Goal: Task Accomplishment & Management: Complete application form

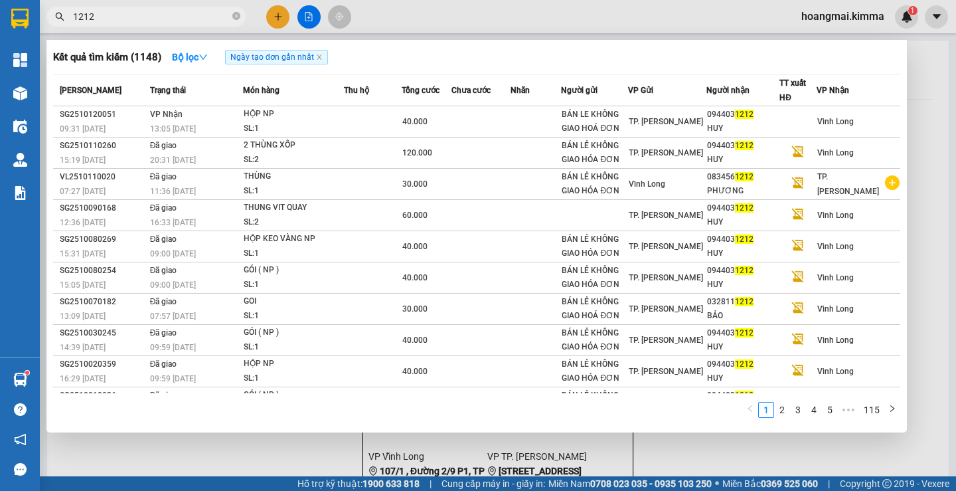
click at [275, 19] on div at bounding box center [478, 245] width 956 height 491
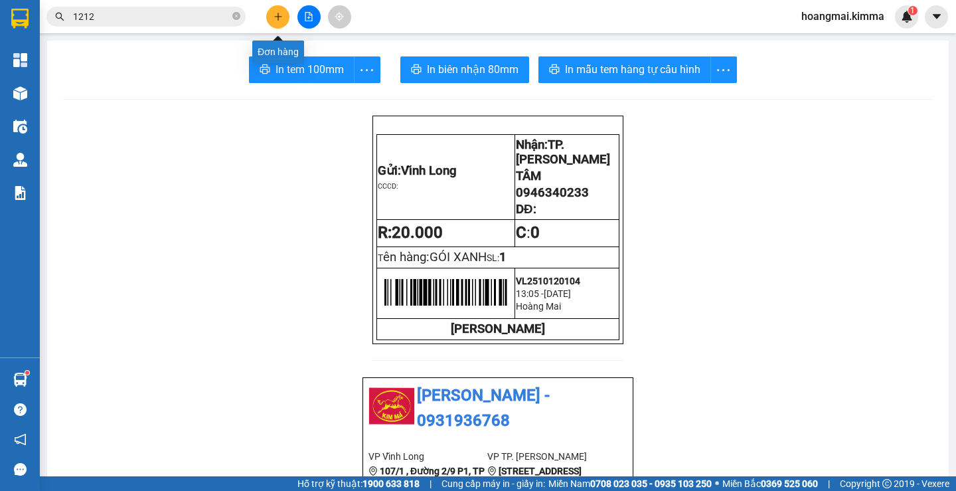
click at [278, 17] on icon "plus" at bounding box center [278, 16] width 1 height 7
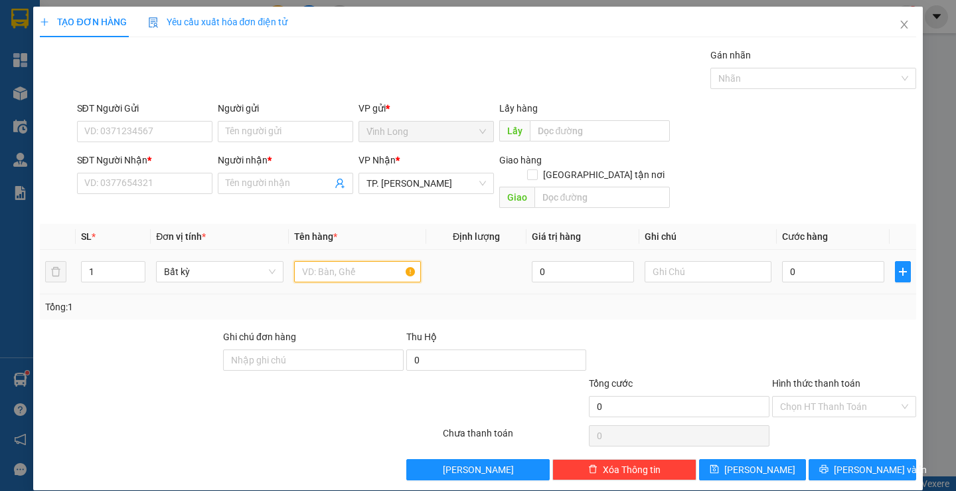
click at [329, 261] on input "text" at bounding box center [357, 271] width 127 height 21
click at [307, 261] on input "text" at bounding box center [357, 271] width 127 height 21
click at [122, 185] on input "SĐT Người Nhận *" at bounding box center [144, 183] width 135 height 21
type input "0906051825"
click at [303, 185] on input "Người nhận *" at bounding box center [279, 183] width 106 height 15
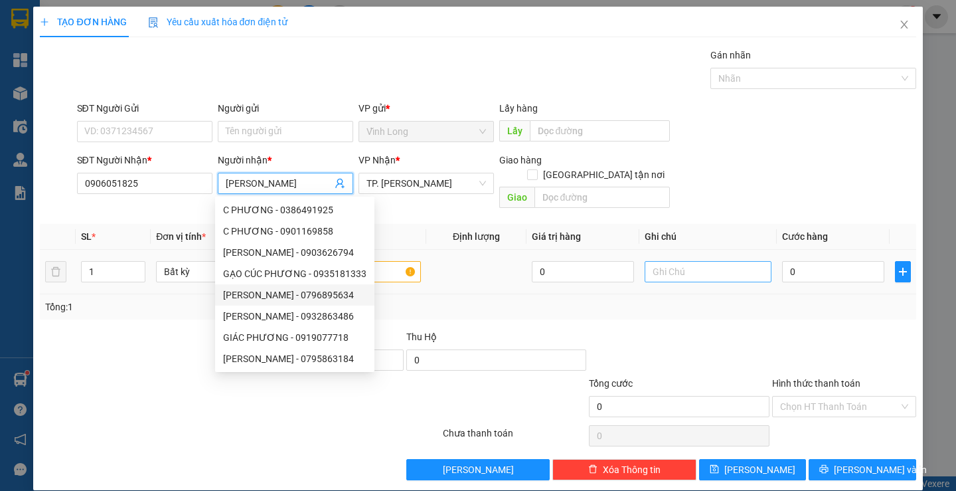
type input "[PERSON_NAME]"
click at [720, 261] on input "text" at bounding box center [708, 271] width 127 height 21
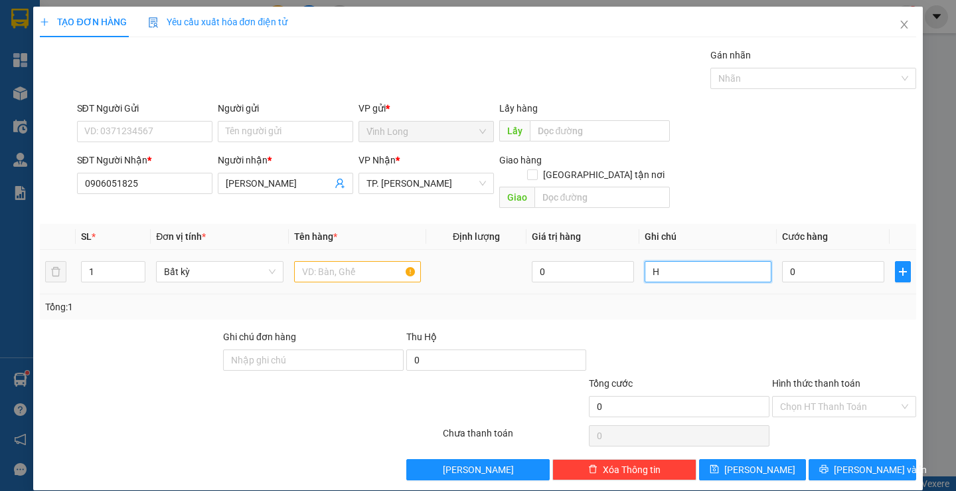
type input "H"
click at [354, 261] on input "text" at bounding box center [357, 271] width 127 height 21
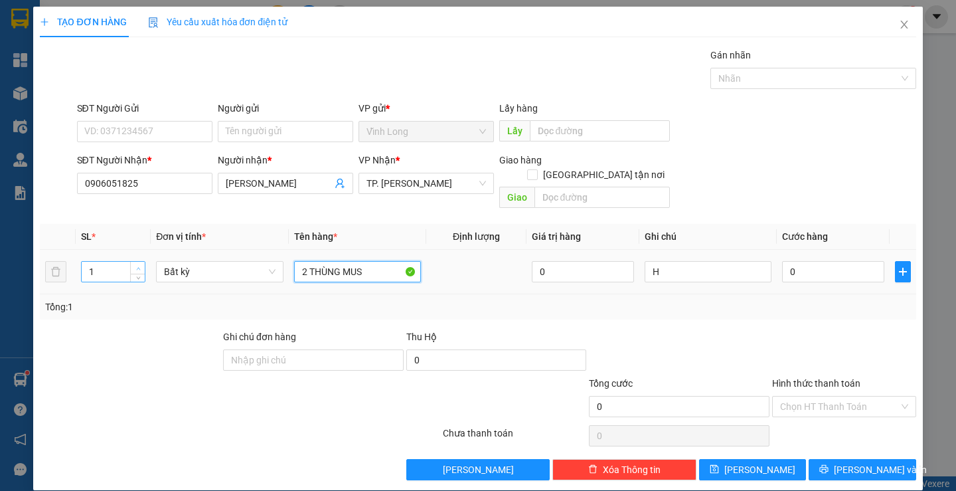
type input "2 THÙNG MUS"
type input "2"
click at [131, 262] on span "Increase Value" at bounding box center [137, 268] width 15 height 12
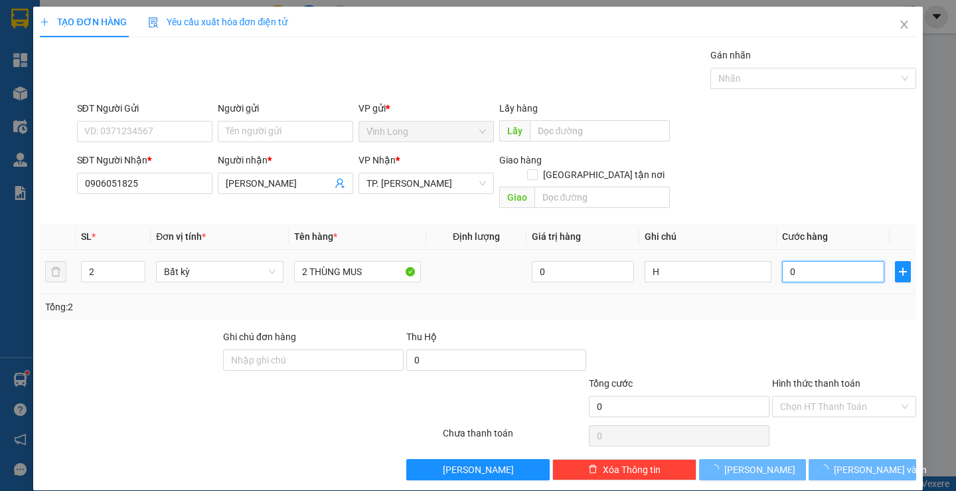
click at [803, 261] on input "0" at bounding box center [833, 271] width 102 height 21
type input "9"
type input "90"
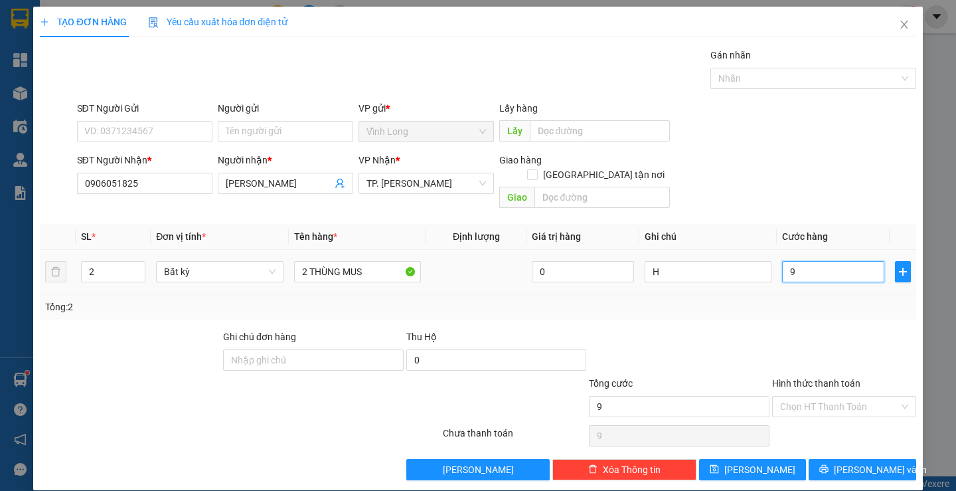
type input "90"
type input "90.000"
click at [822, 396] on input "Hình thức thanh toán" at bounding box center [839, 406] width 119 height 20
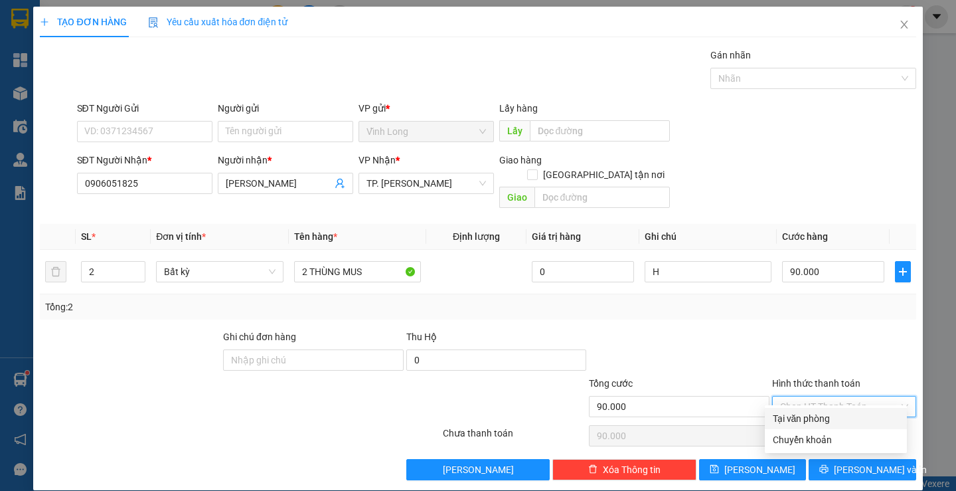
click at [823, 412] on div "Tại văn phòng" at bounding box center [836, 418] width 126 height 15
type input "0"
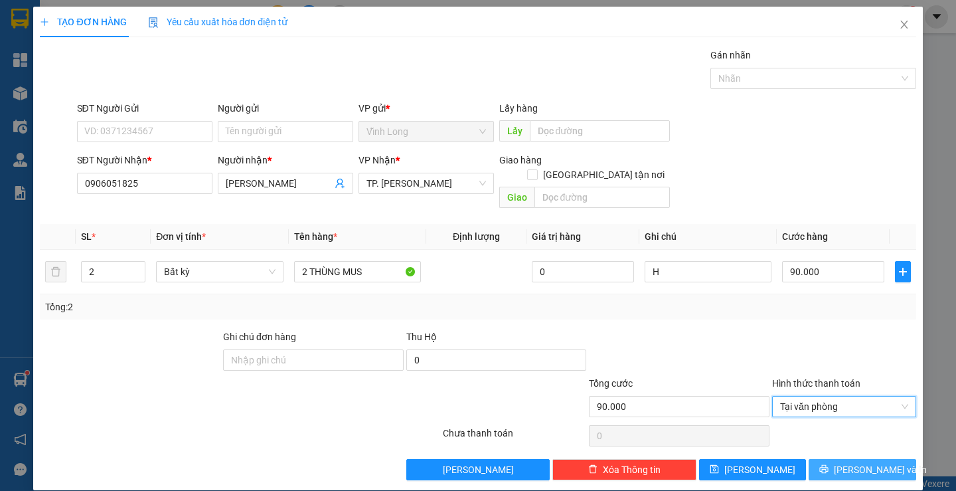
click at [844, 462] on span "[PERSON_NAME] và In" at bounding box center [880, 469] width 93 height 15
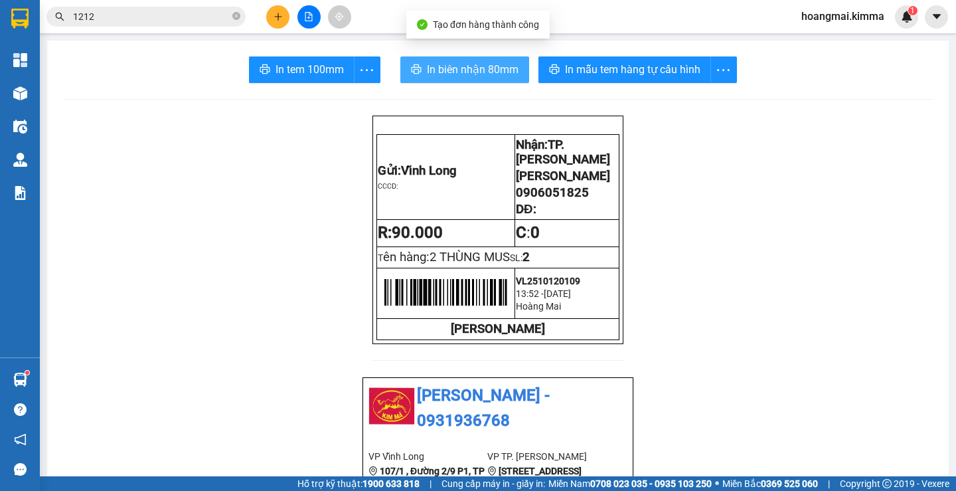
click at [477, 70] on span "In biên nhận 80mm" at bounding box center [473, 69] width 92 height 17
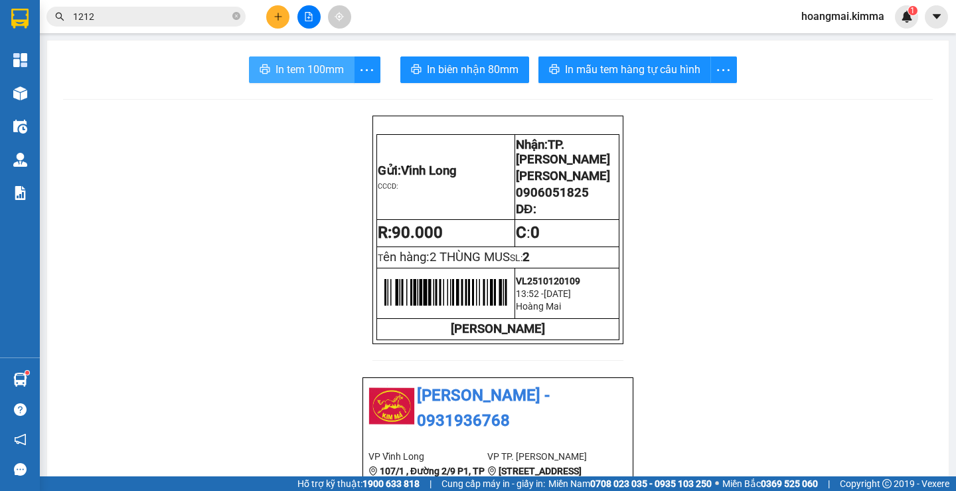
click at [313, 72] on span "In tem 100mm" at bounding box center [310, 69] width 68 height 17
click at [278, 23] on button at bounding box center [277, 16] width 23 height 23
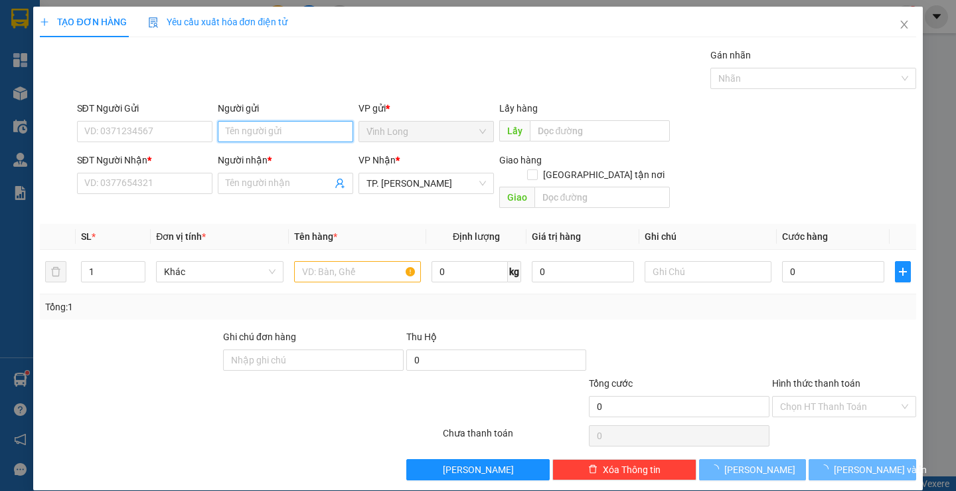
click at [280, 134] on input "Người gửi" at bounding box center [285, 131] width 135 height 21
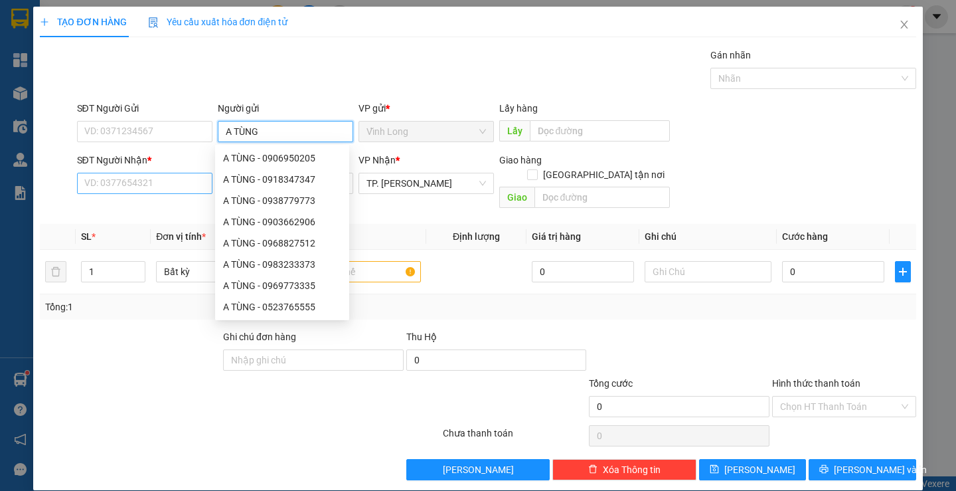
type input "A TÙNG"
click at [136, 181] on input "SĐT Người Nhận *" at bounding box center [144, 183] width 135 height 21
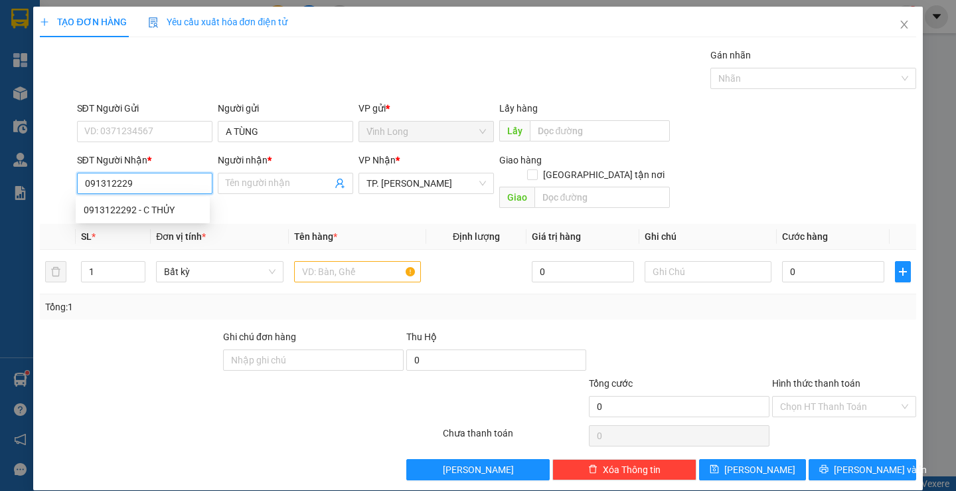
type input "0913122292"
click at [161, 211] on div "0913122292 - C THỦY" at bounding box center [143, 210] width 118 height 15
type input "C THỦY"
type input "0913122292"
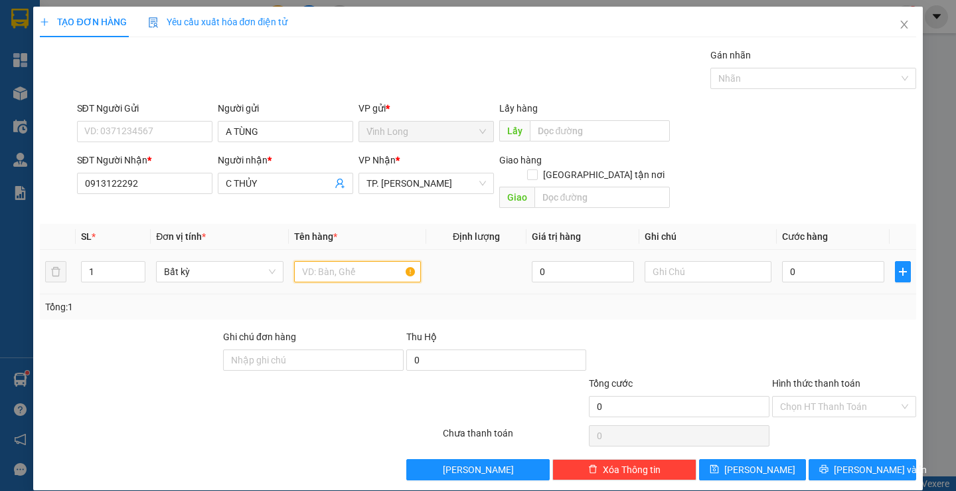
click at [364, 266] on input "text" at bounding box center [357, 271] width 127 height 21
type input "GÓI NP"
click at [685, 261] on input "text" at bounding box center [708, 271] width 127 height 21
type input "H"
click at [853, 264] on input "0" at bounding box center [833, 271] width 102 height 21
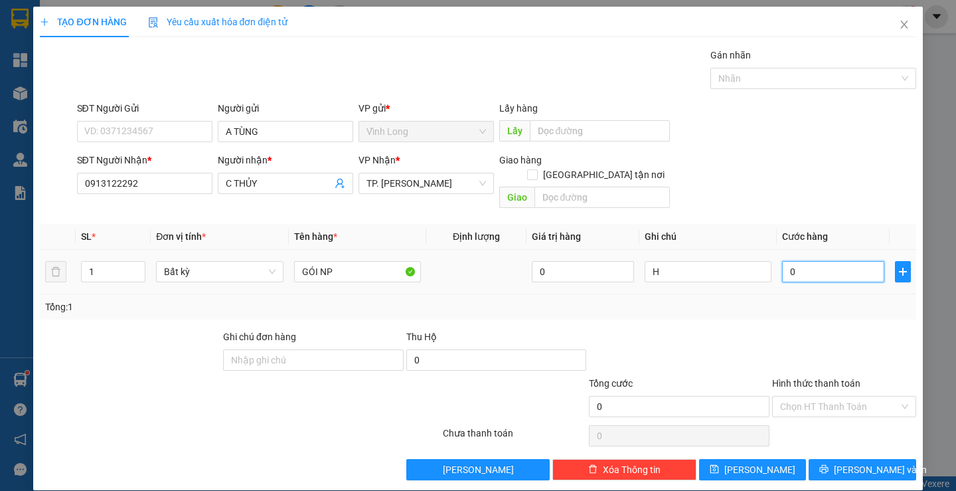
type input "4"
type input "40"
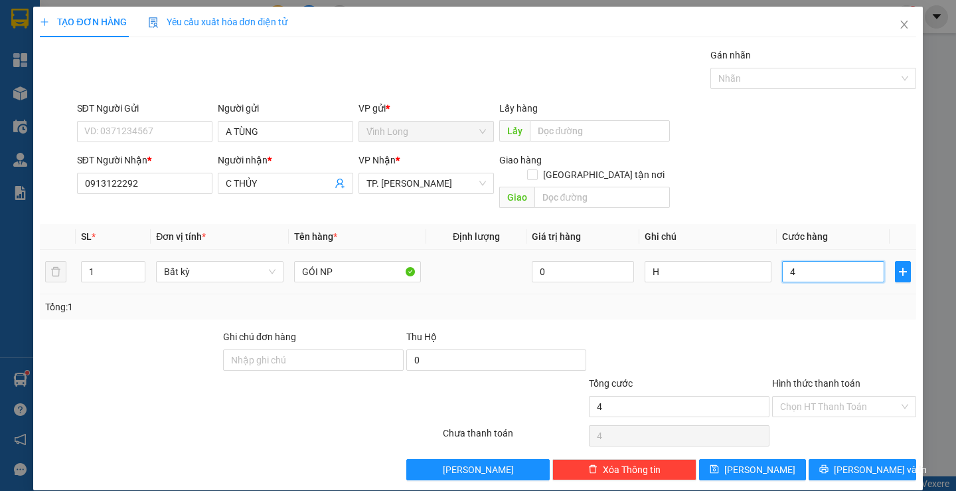
type input "40"
type input "40.000"
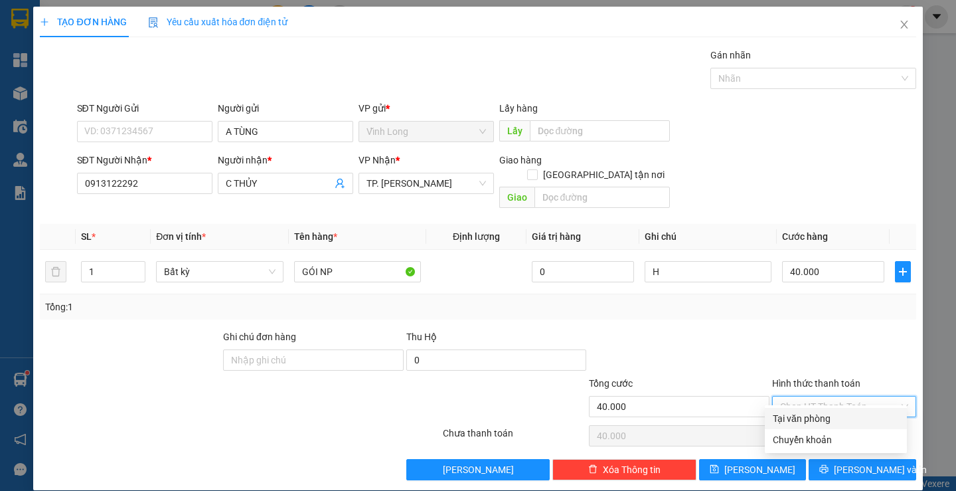
click at [837, 396] on input "Hình thức thanh toán" at bounding box center [839, 406] width 119 height 20
click at [834, 419] on div "Tại văn phòng" at bounding box center [836, 418] width 126 height 15
type input "0"
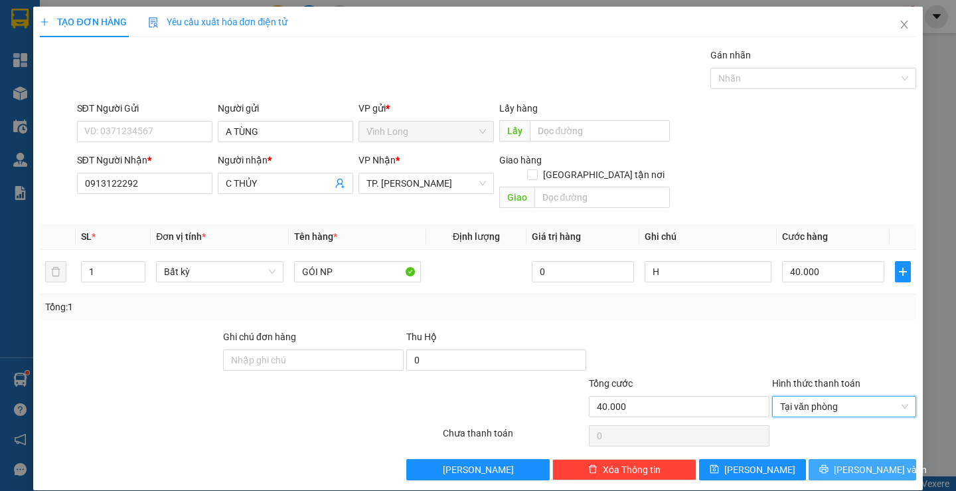
click at [847, 462] on span "[PERSON_NAME] và In" at bounding box center [880, 469] width 93 height 15
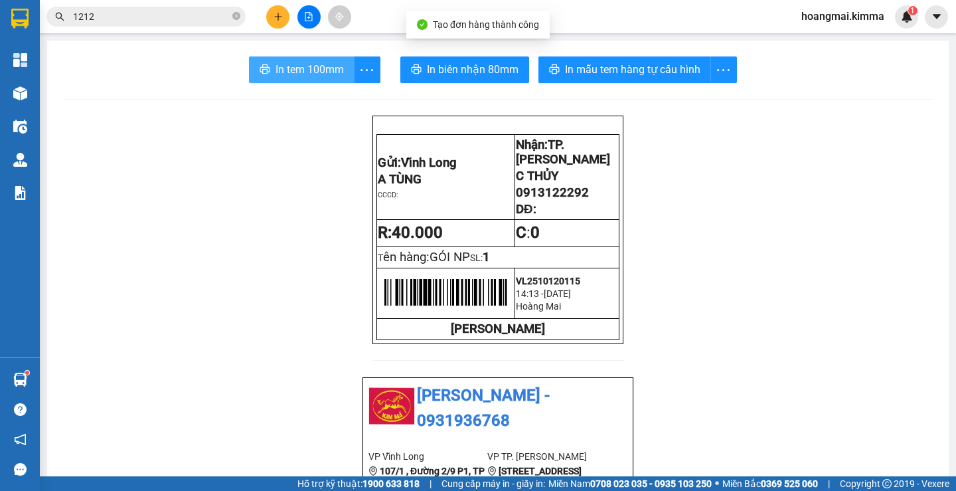
click at [307, 78] on button "In tem 100mm" at bounding box center [302, 69] width 106 height 27
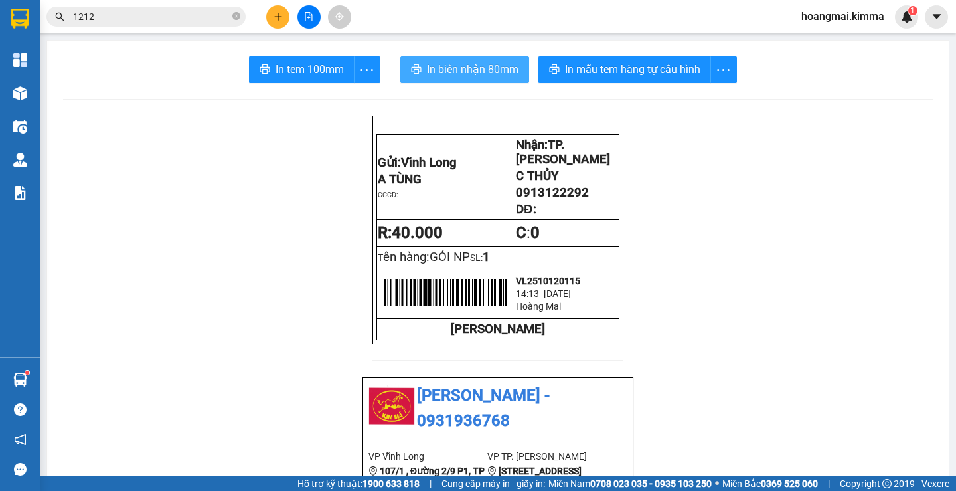
click at [446, 66] on span "In biên nhận 80mm" at bounding box center [473, 69] width 92 height 17
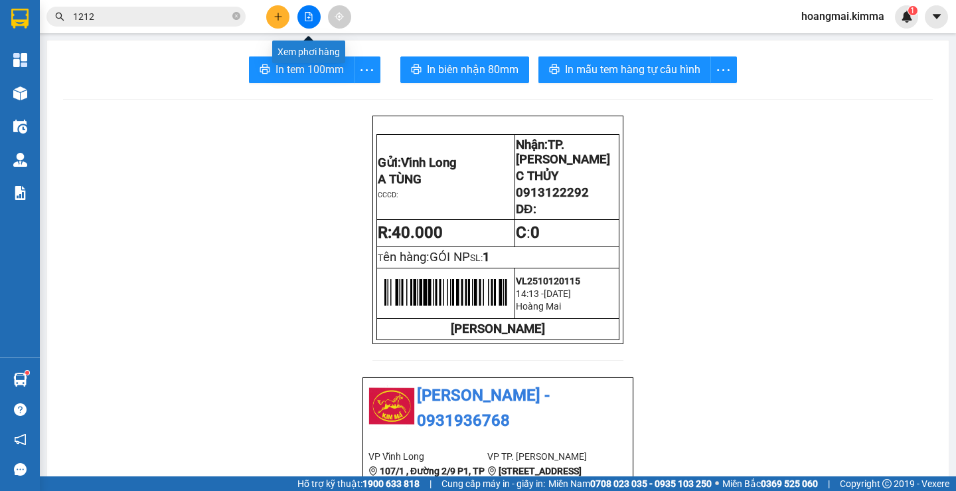
click at [306, 21] on icon "file-add" at bounding box center [308, 16] width 7 height 9
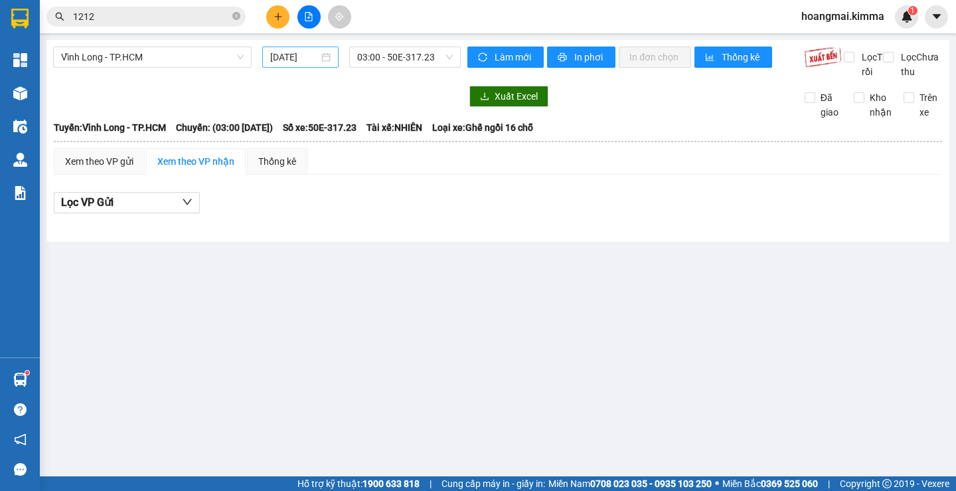
click at [288, 48] on div "[DATE]" at bounding box center [300, 56] width 76 height 21
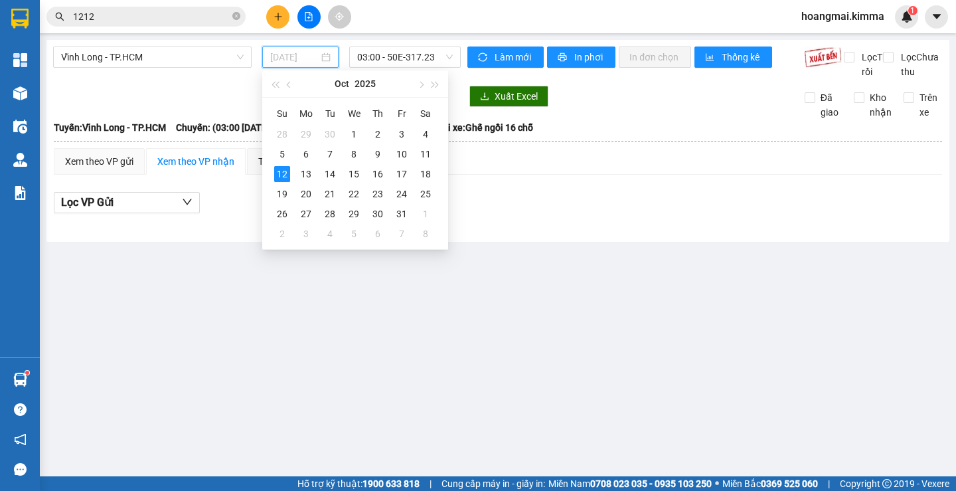
type input "[DATE]"
click at [309, 12] on icon "file-add" at bounding box center [308, 16] width 7 height 9
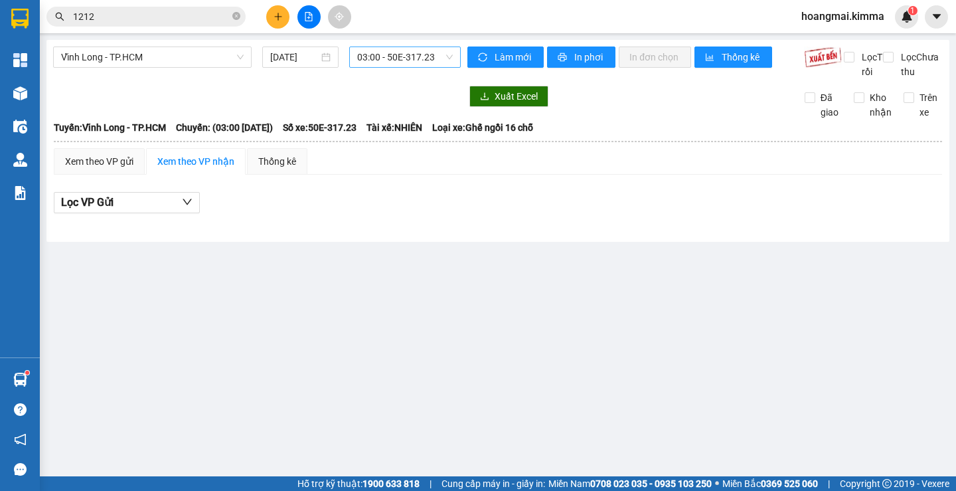
click at [413, 59] on span "03:00 - 50E-317.23" at bounding box center [405, 57] width 96 height 20
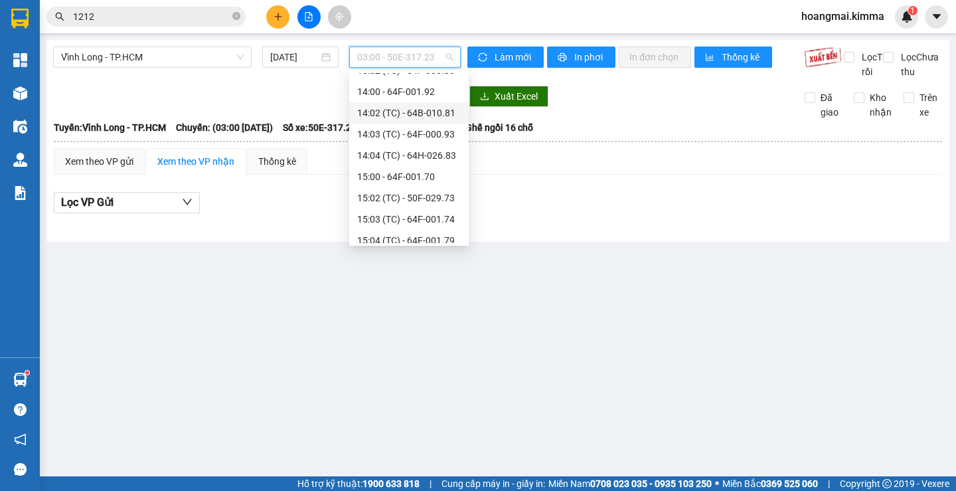
scroll to position [266, 0]
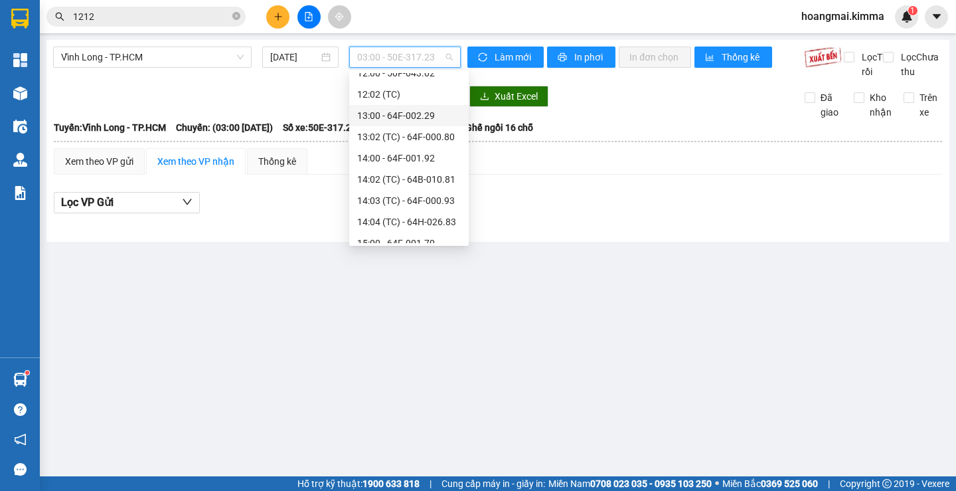
click at [369, 116] on div "13:00 - 64F-002.29" at bounding box center [409, 115] width 104 height 15
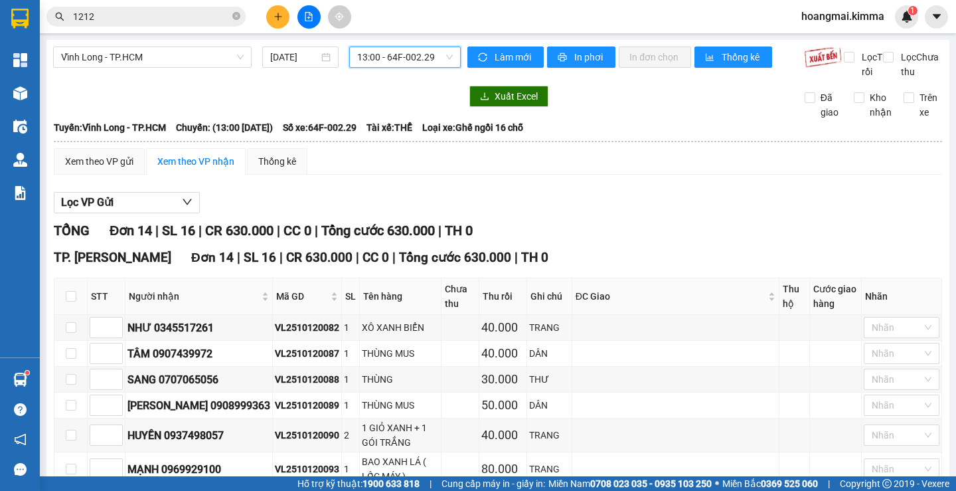
click at [359, 57] on span "13:00 - 64F-002.29" at bounding box center [405, 57] width 96 height 20
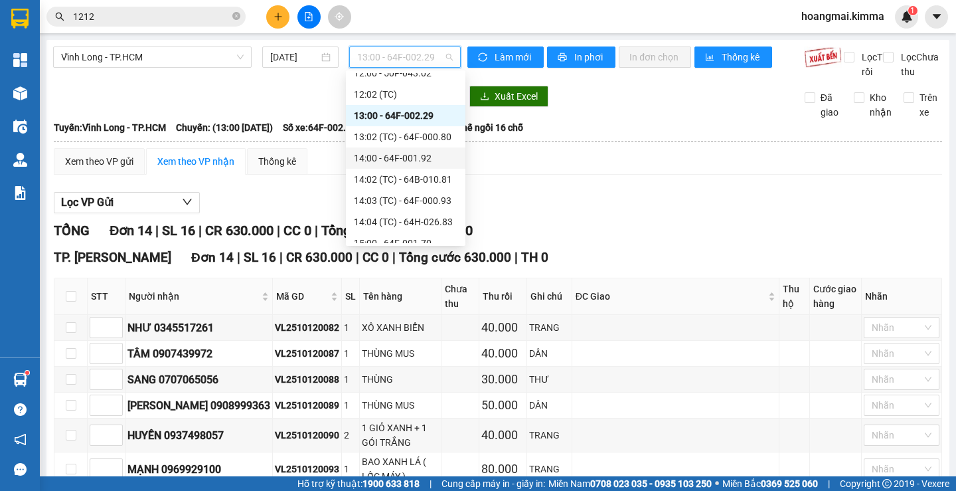
click at [371, 153] on div "14:00 - 64F-001.92" at bounding box center [406, 158] width 104 height 15
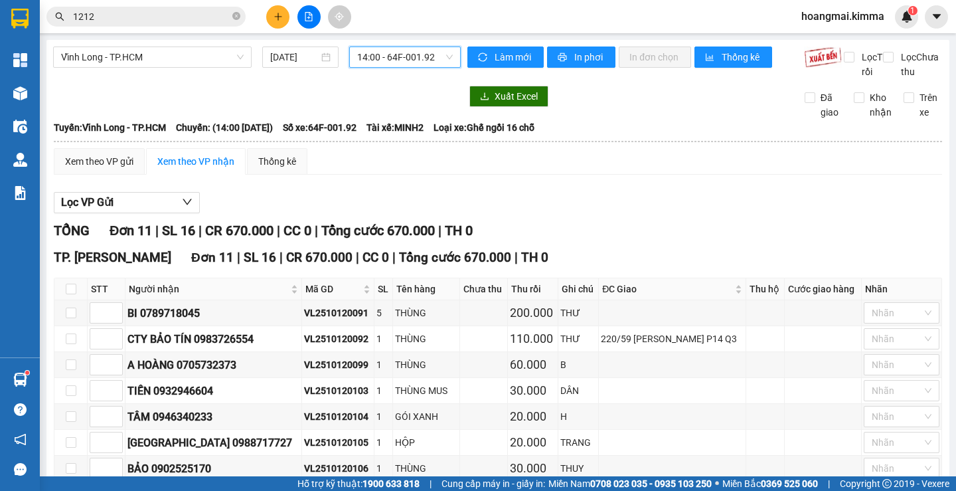
click at [370, 63] on span "14:00 - 64F-001.92" at bounding box center [405, 57] width 96 height 20
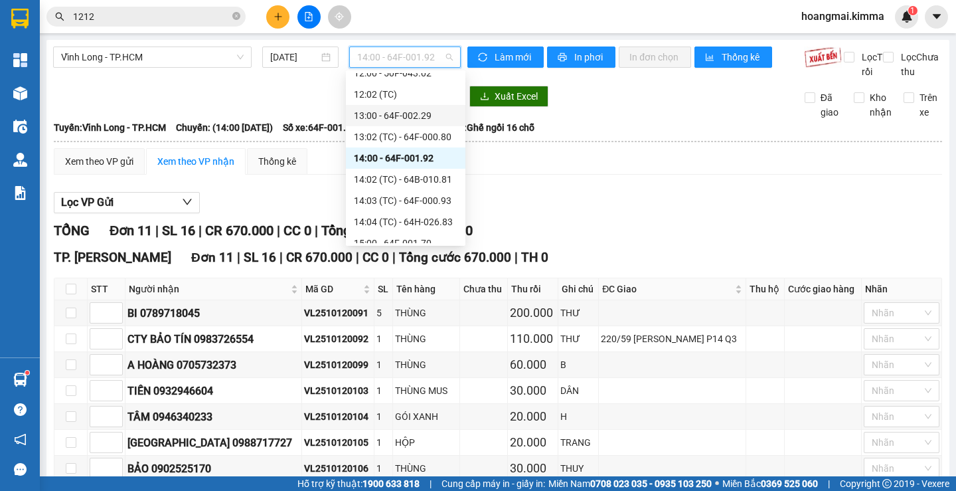
click at [375, 122] on div "13:00 - 64F-002.29" at bounding box center [406, 115] width 104 height 15
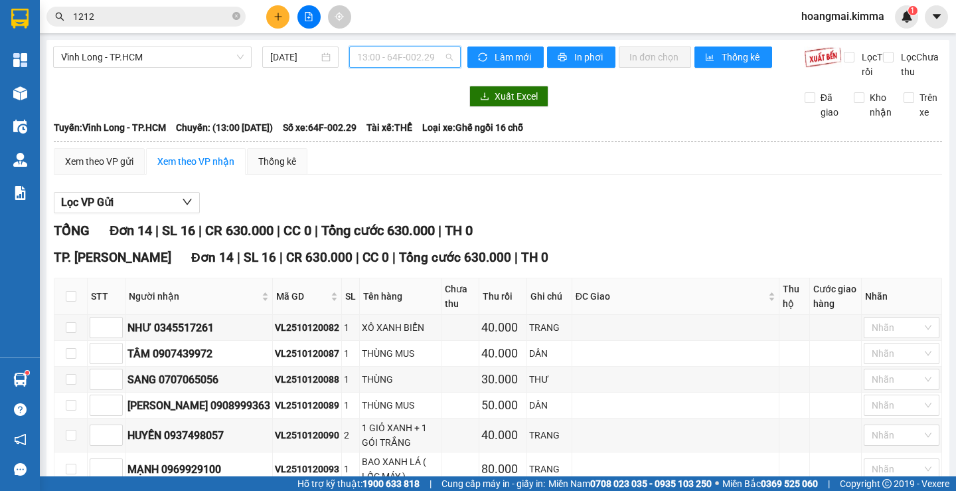
click at [386, 54] on span "13:00 - 64F-002.29" at bounding box center [405, 57] width 96 height 20
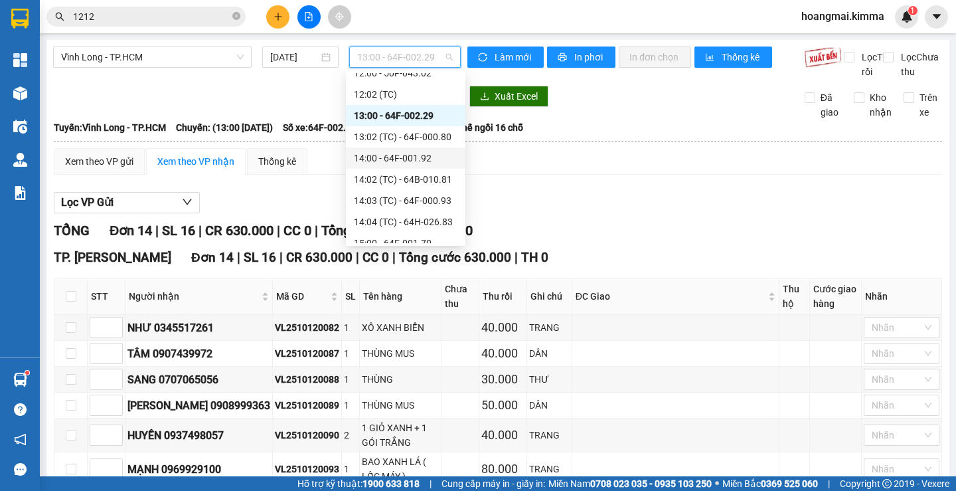
click at [365, 165] on div "14:00 - 64F-001.92" at bounding box center [406, 157] width 120 height 21
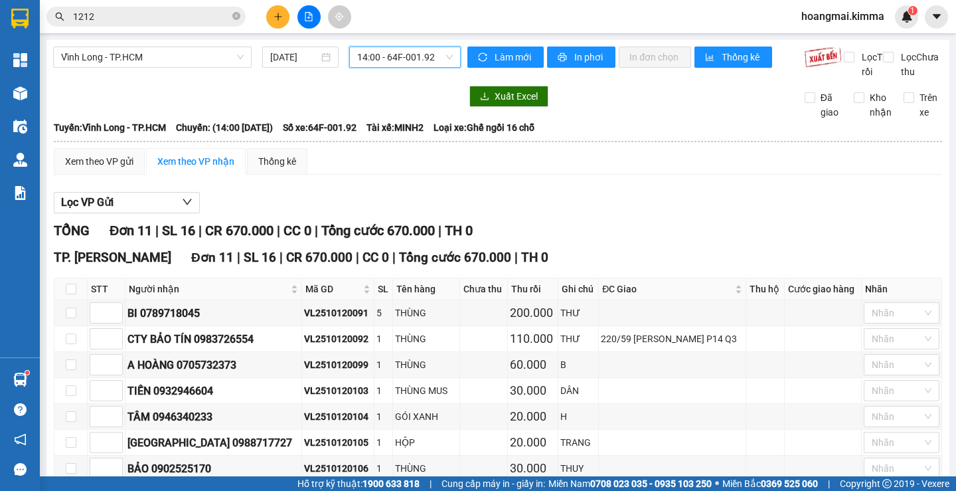
click at [369, 56] on span "14:00 - 64F-001.92" at bounding box center [405, 57] width 96 height 20
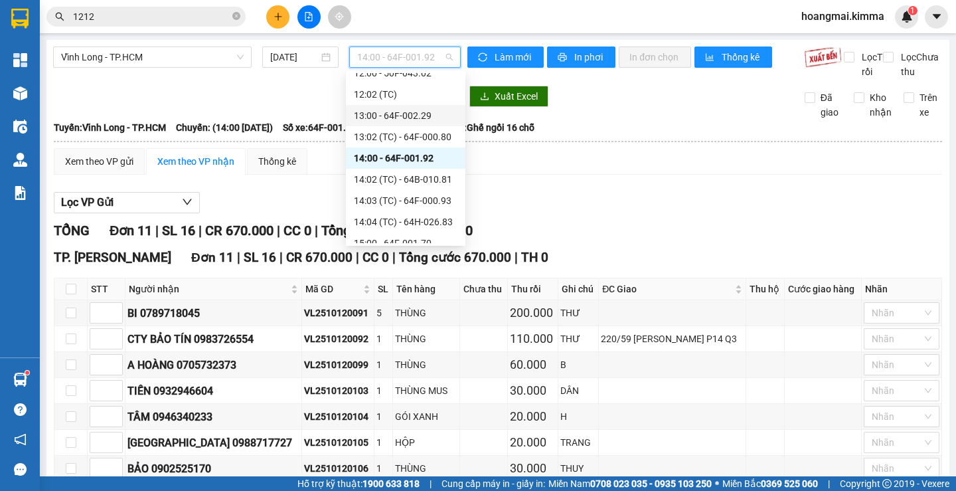
click at [357, 116] on div "13:00 - 64F-002.29" at bounding box center [406, 115] width 104 height 15
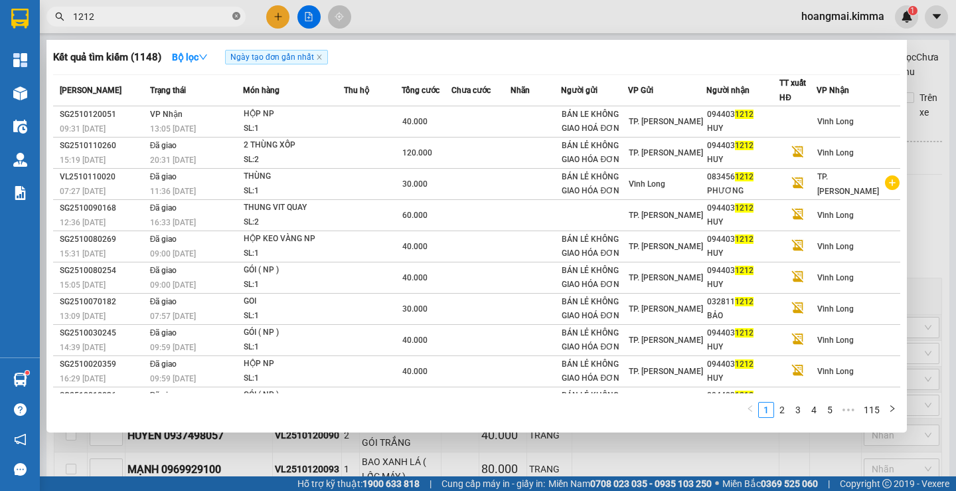
click at [234, 17] on icon "close-circle" at bounding box center [236, 16] width 8 height 8
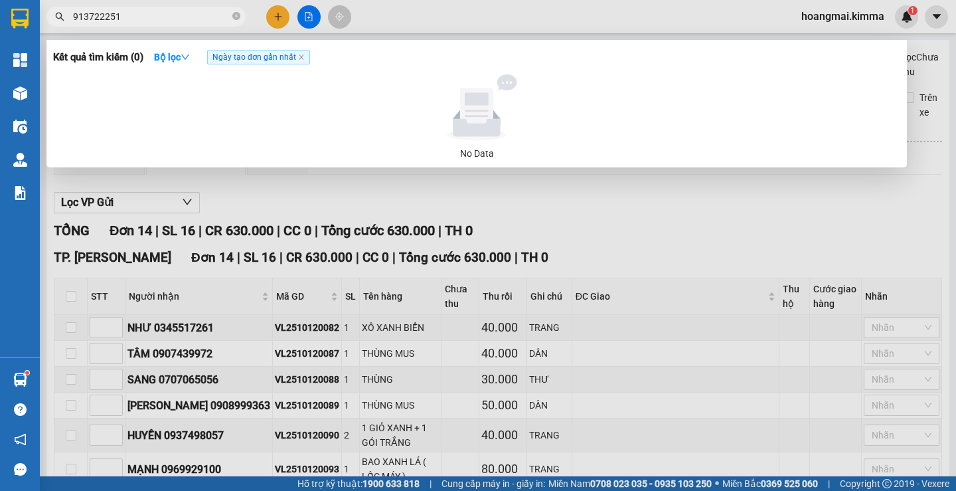
drag, startPoint x: 128, startPoint y: 10, endPoint x: 60, endPoint y: 52, distance: 80.0
click at [60, 29] on div "Kết quả tìm kiếm ( 0 ) Bộ lọc Ngày tạo đơn gần nhất No Data 913722251" at bounding box center [129, 16] width 259 height 23
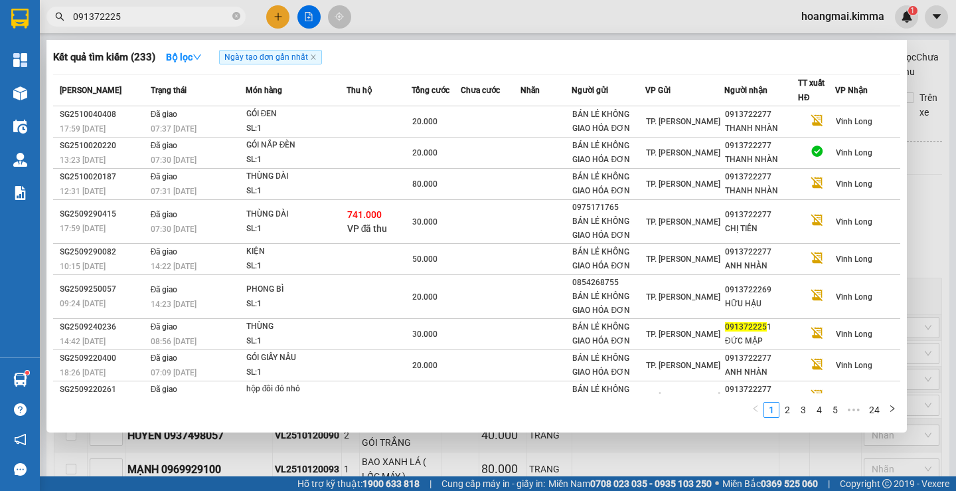
type input "0913722251"
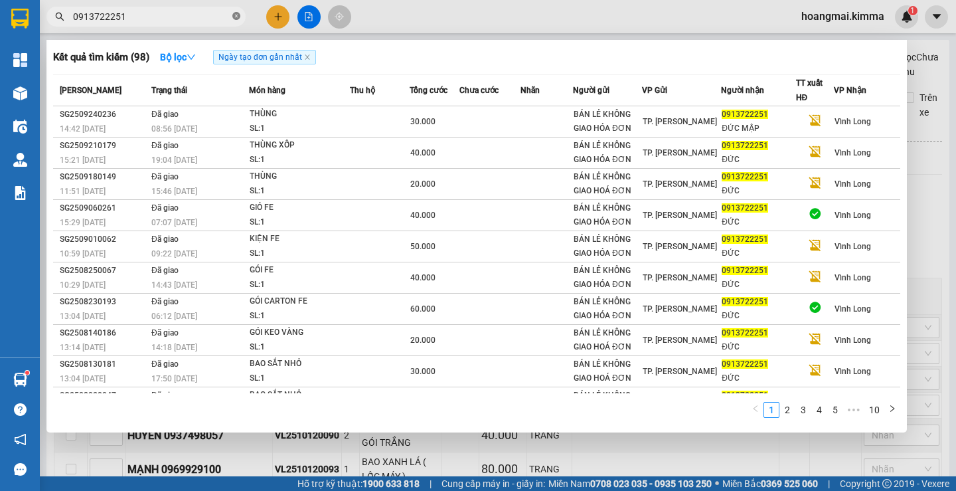
click at [238, 16] on icon "close-circle" at bounding box center [236, 16] width 8 height 8
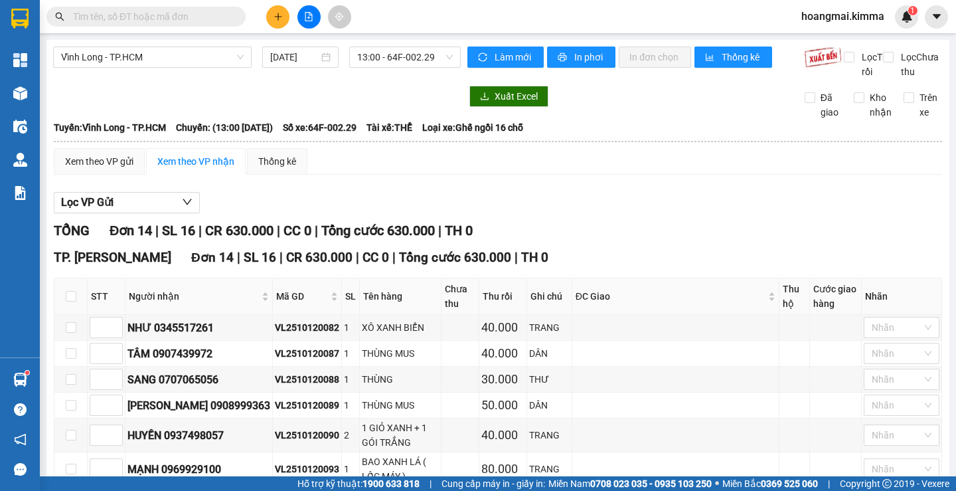
click at [159, 17] on input "text" at bounding box center [151, 16] width 157 height 15
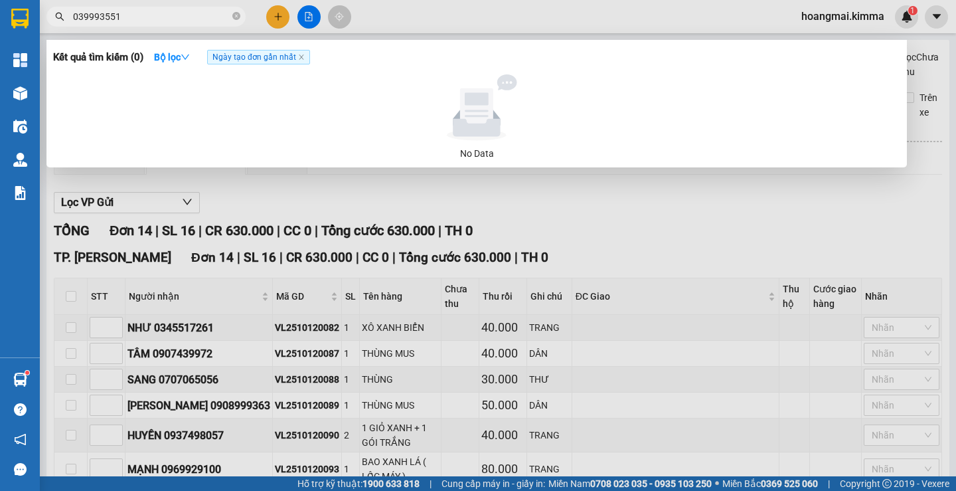
click at [113, 15] on input "039993551" at bounding box center [151, 16] width 157 height 15
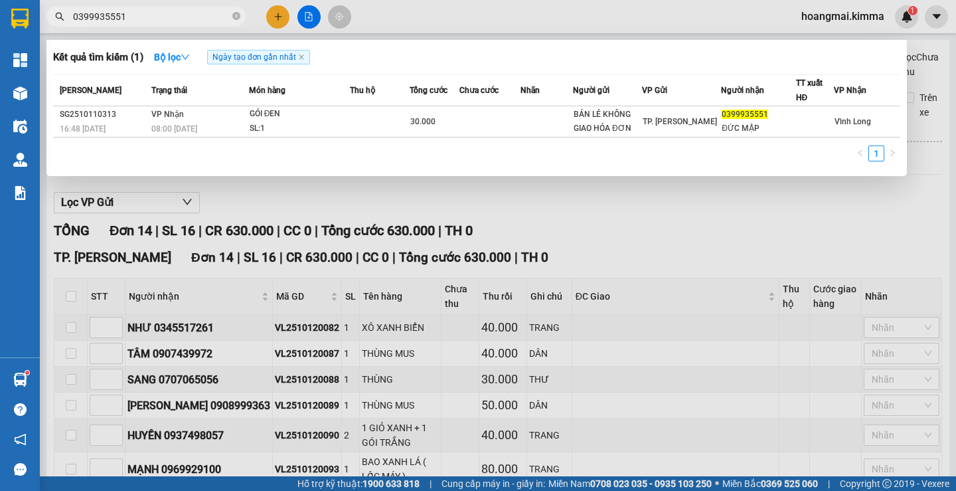
type input "0399935551"
click at [278, 15] on div at bounding box center [478, 245] width 956 height 491
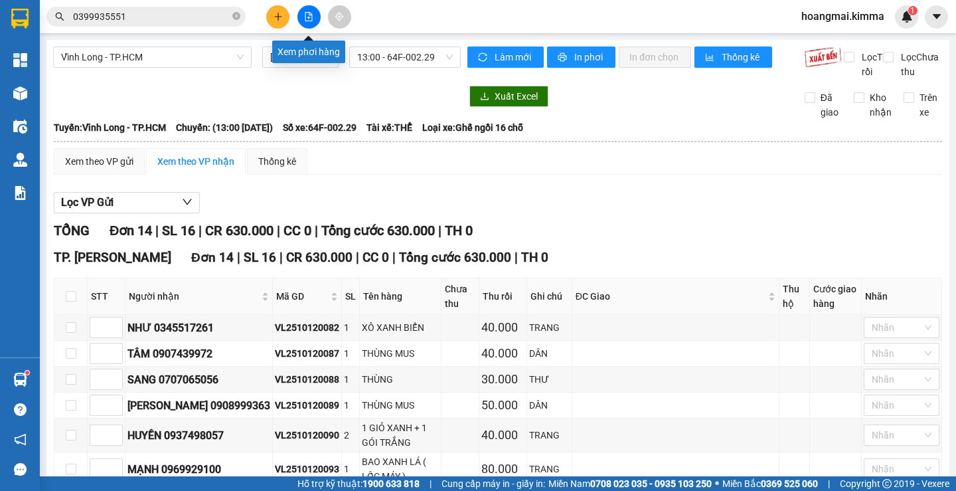
click at [313, 17] on button at bounding box center [309, 16] width 23 height 23
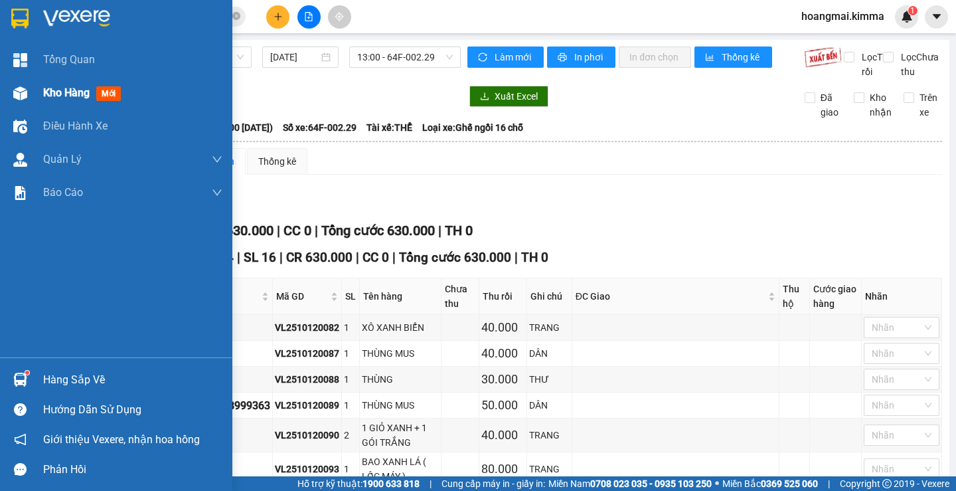
click at [33, 91] on div "Kho hàng mới" at bounding box center [116, 92] width 232 height 33
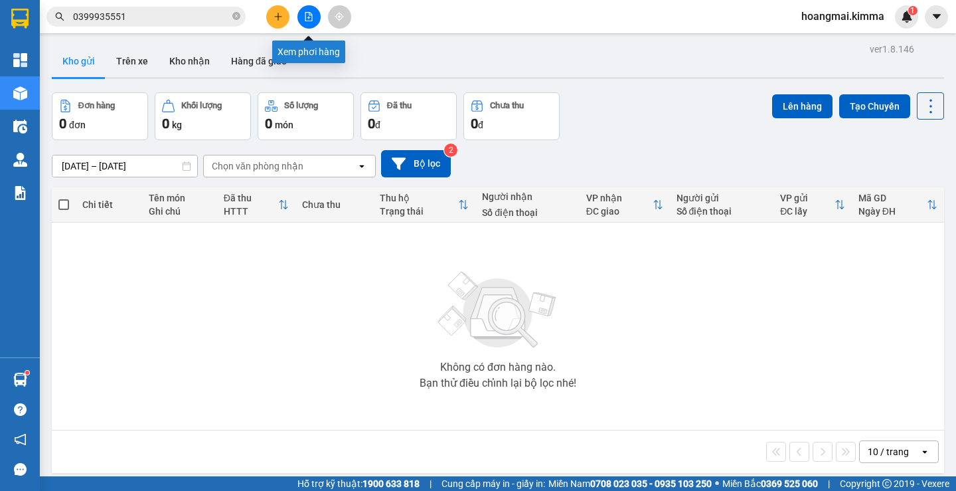
click at [311, 22] on button at bounding box center [309, 16] width 23 height 23
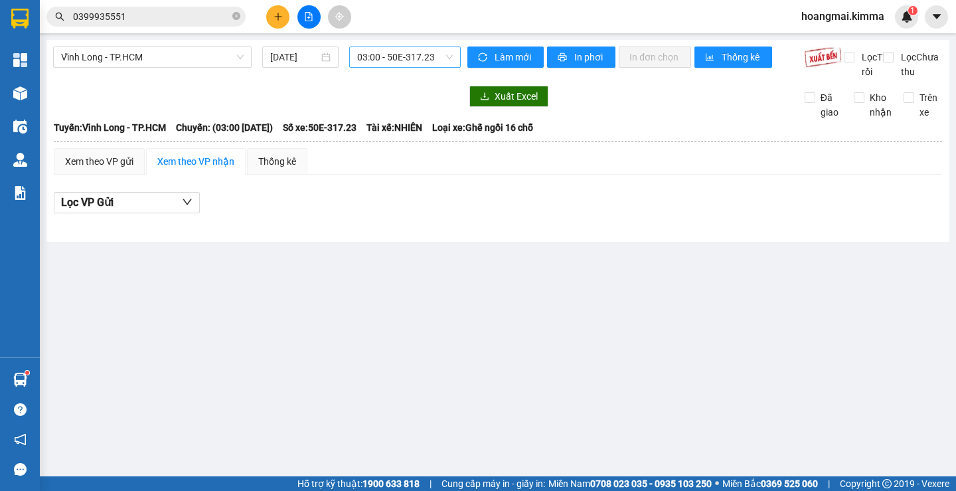
click at [377, 56] on span "03:00 - 50E-317.23" at bounding box center [405, 57] width 96 height 20
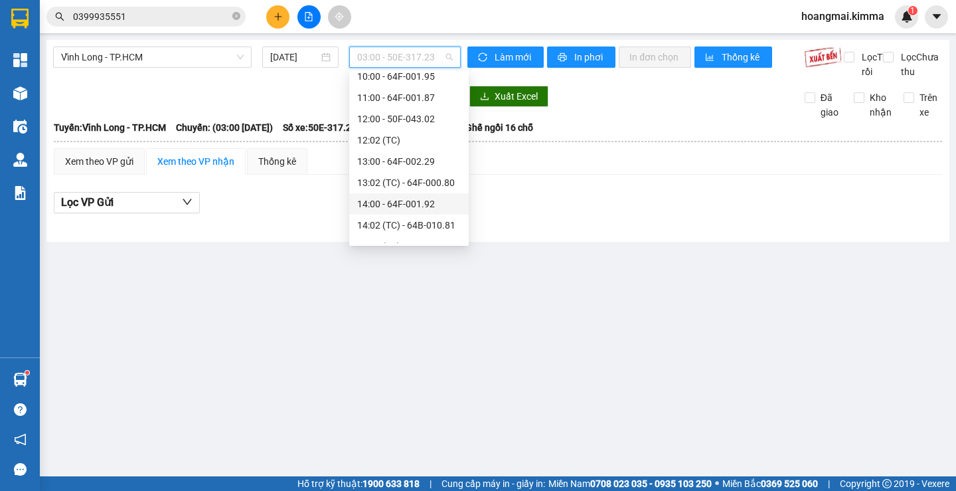
scroll to position [199, 0]
click at [385, 156] on div "12:02 (TC)" at bounding box center [409, 160] width 104 height 15
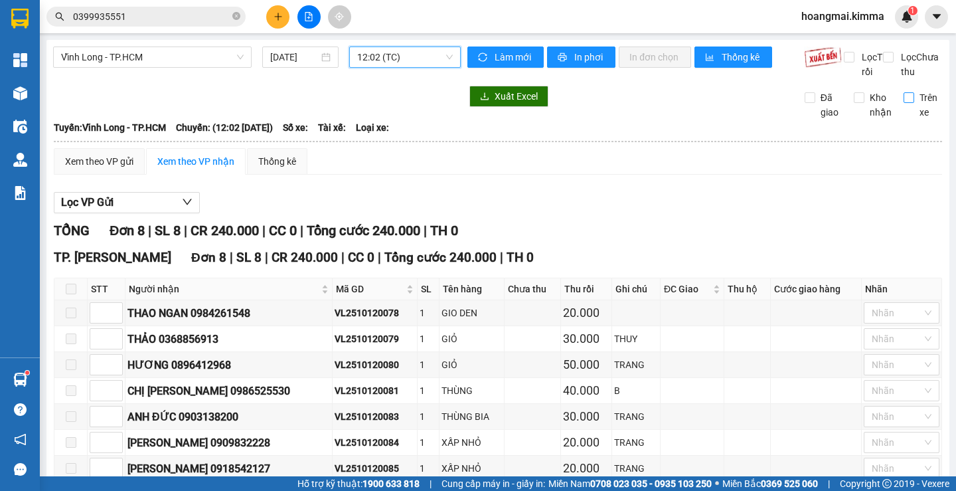
click at [904, 103] on input "Trên xe" at bounding box center [909, 97] width 11 height 11
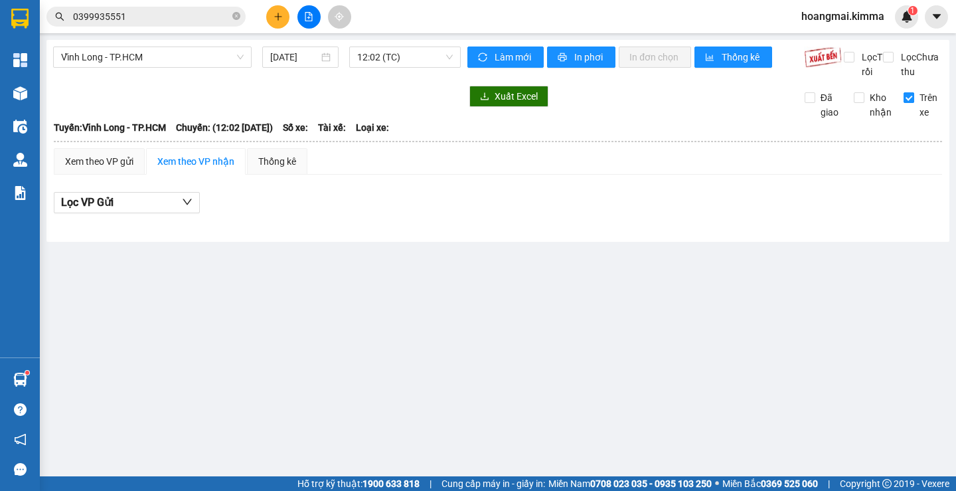
click at [910, 103] on input "Trên xe" at bounding box center [909, 97] width 11 height 11
checkbox input "false"
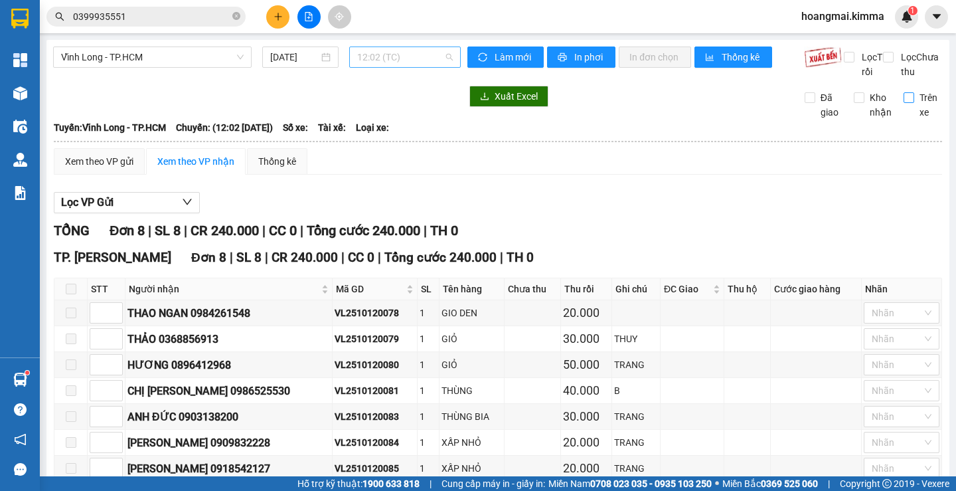
click at [378, 65] on span "12:02 (TC)" at bounding box center [405, 57] width 96 height 20
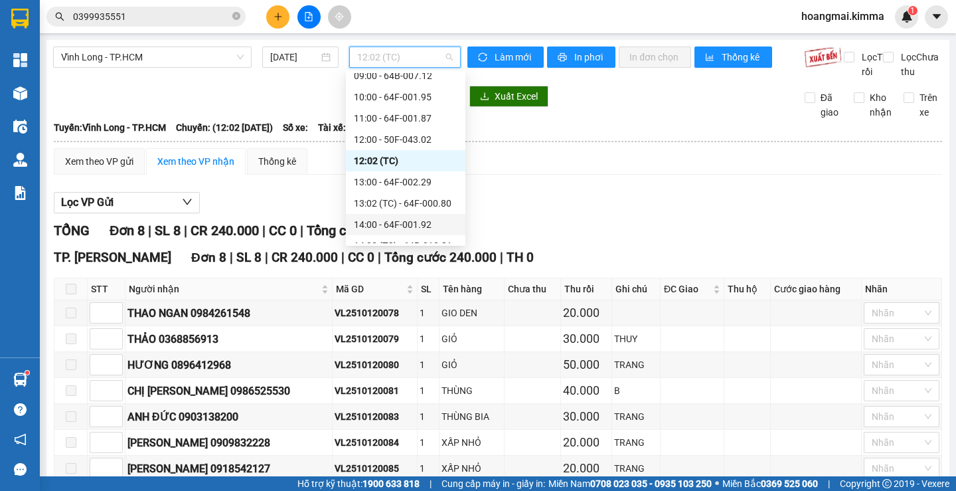
click at [415, 221] on div "14:00 - 64F-001.92" at bounding box center [406, 224] width 104 height 15
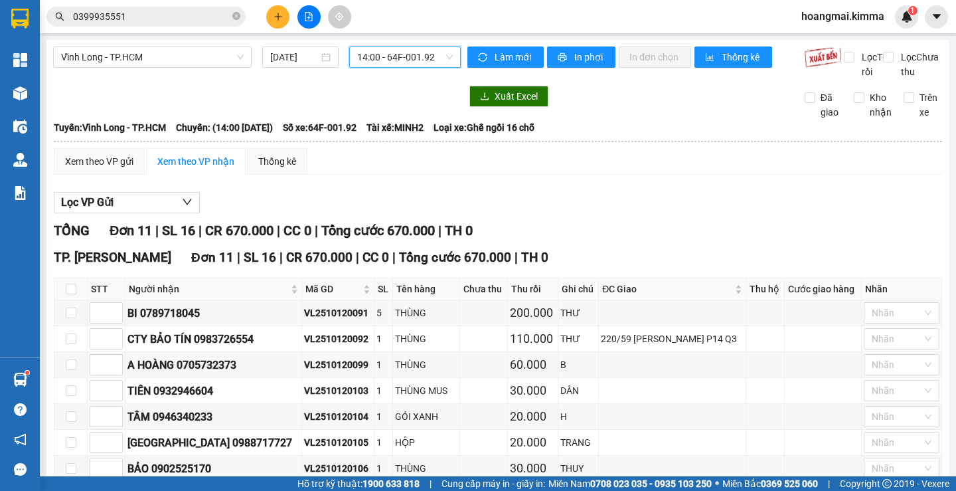
click at [387, 64] on span "14:00 - 64F-001.92" at bounding box center [405, 57] width 96 height 20
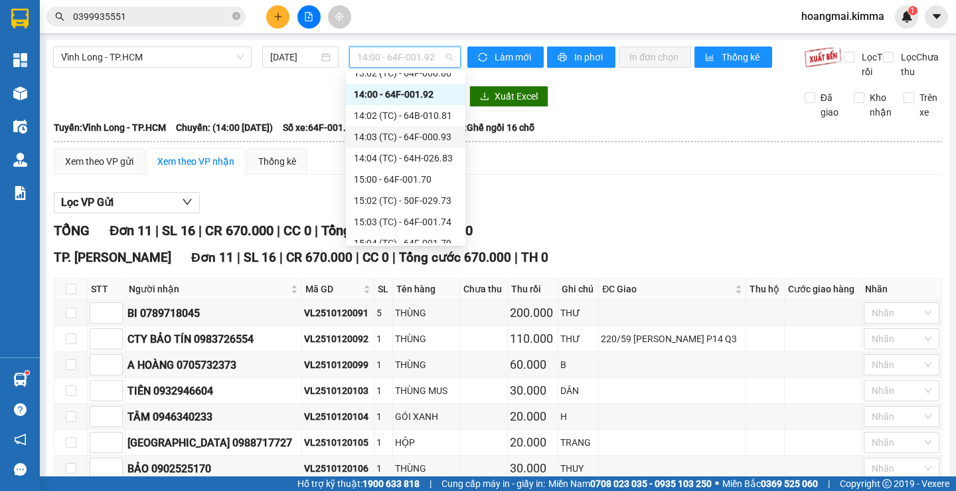
scroll to position [332, 0]
click at [406, 173] on div "15:00 - 64F-001.70" at bounding box center [406, 176] width 104 height 15
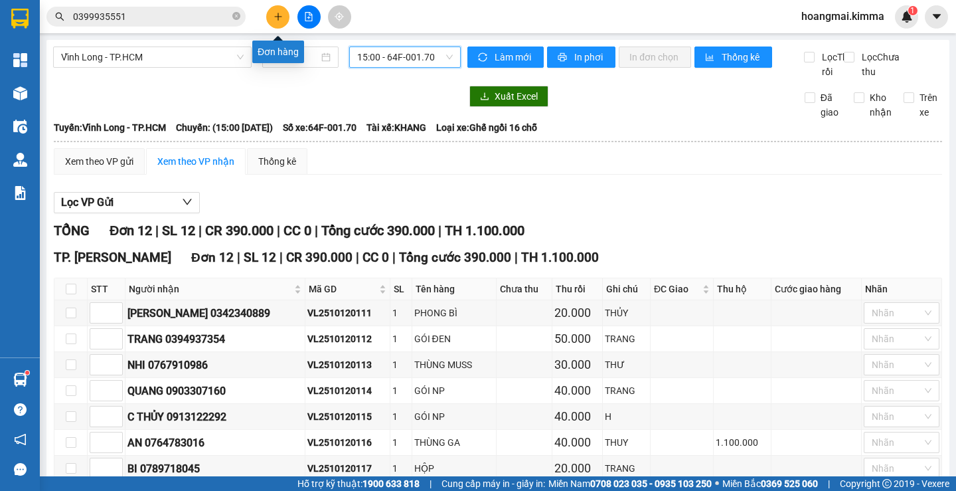
click at [275, 18] on icon "plus" at bounding box center [278, 16] width 9 height 9
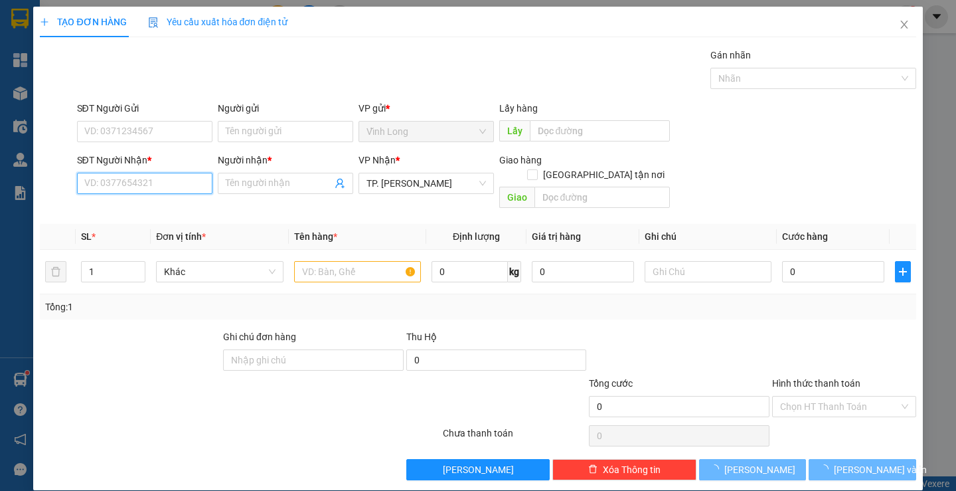
click at [184, 181] on input "SĐT Người Nhận *" at bounding box center [144, 183] width 135 height 21
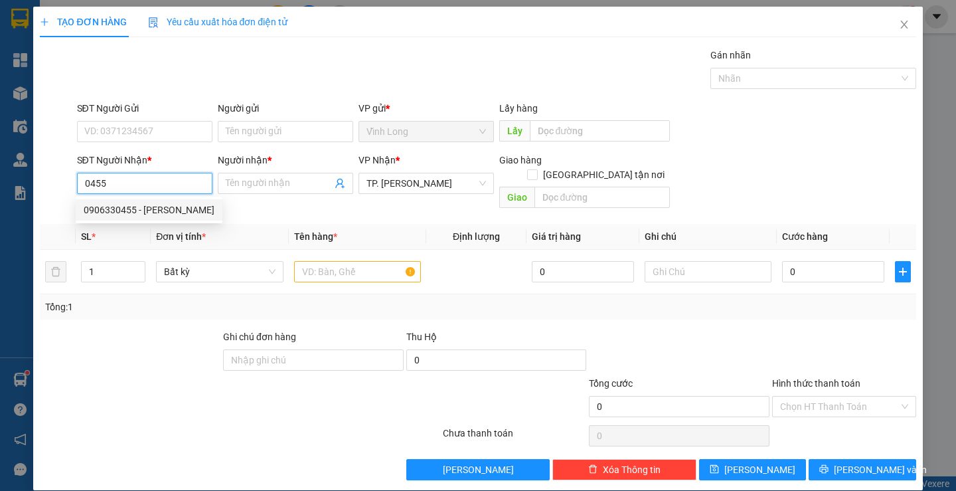
click at [174, 213] on div "0906330455 - [PERSON_NAME]" at bounding box center [149, 210] width 131 height 15
type input "0906330455"
type input "[PERSON_NAME]"
type input "0906330455"
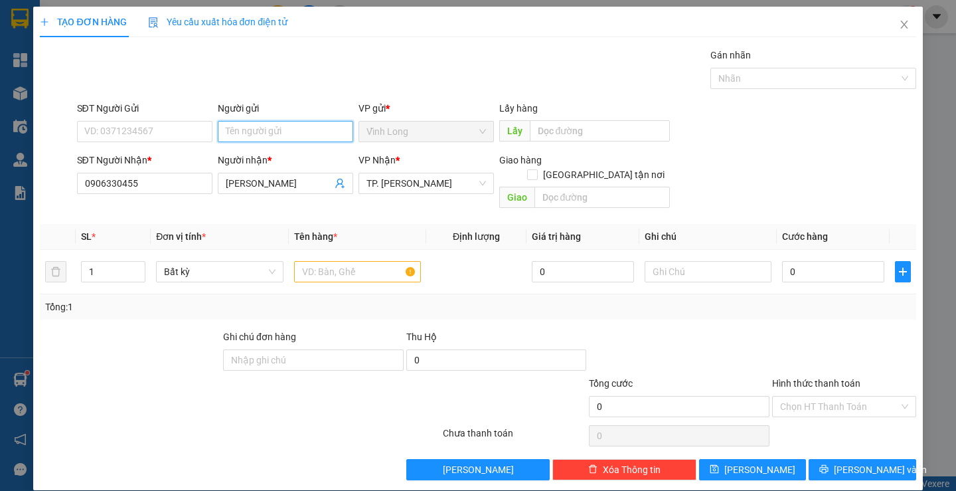
click at [259, 122] on input "Người gửi" at bounding box center [285, 131] width 135 height 21
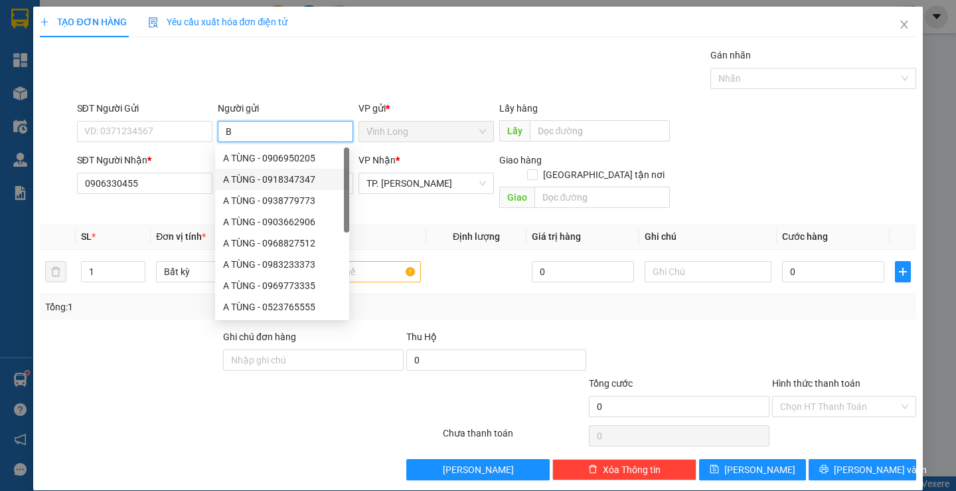
type input "BA"
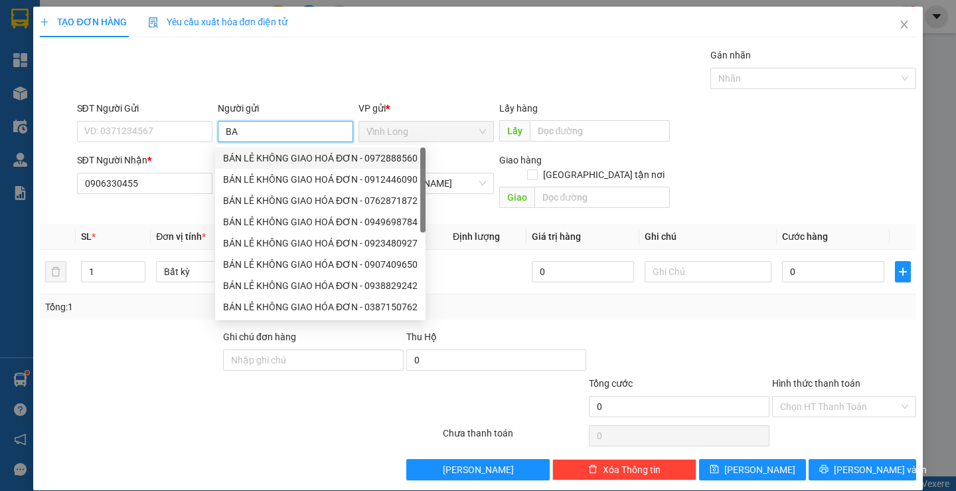
click at [272, 154] on div "BÁN LẺ KHÔNG GIAO HOÁ ĐƠN - 0972888560" at bounding box center [320, 158] width 195 height 15
type input "0972888560"
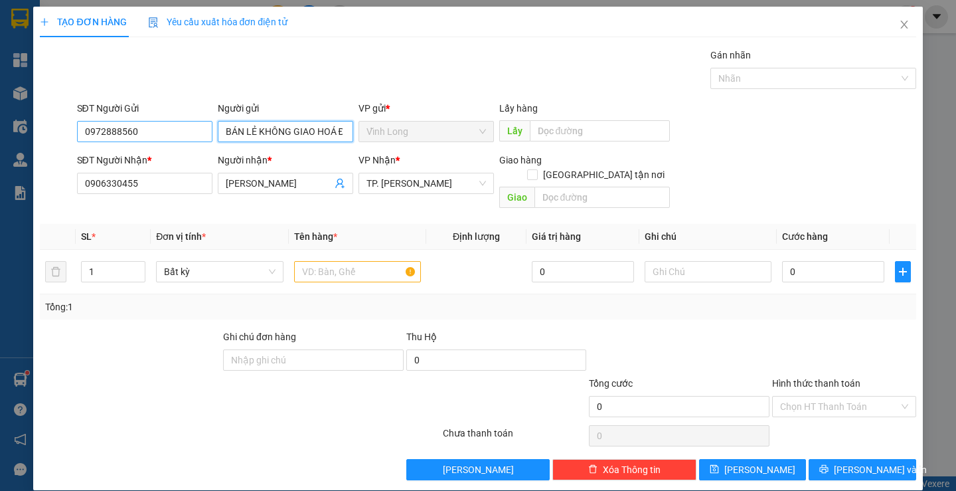
type input "BÁN LẺ KHÔNG GIAO HOÁ ĐƠN"
click at [171, 139] on input "0972888560" at bounding box center [144, 131] width 135 height 21
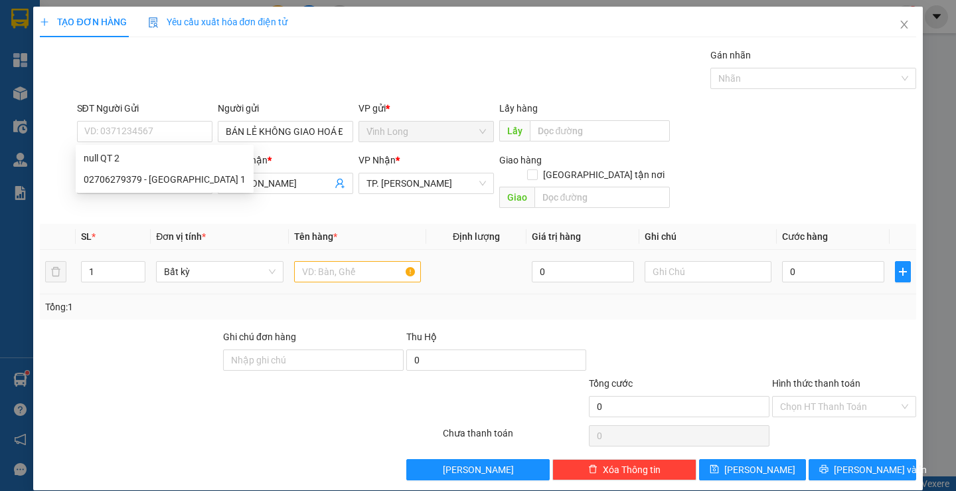
click at [338, 270] on div at bounding box center [357, 271] width 127 height 27
click at [337, 261] on input "text" at bounding box center [357, 271] width 127 height 21
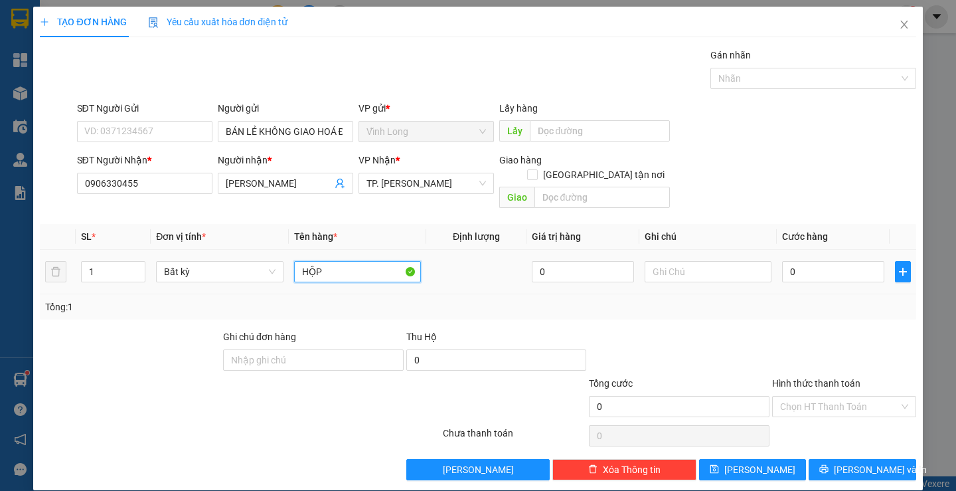
type input "HỘP"
type input "THƯ"
type input "2"
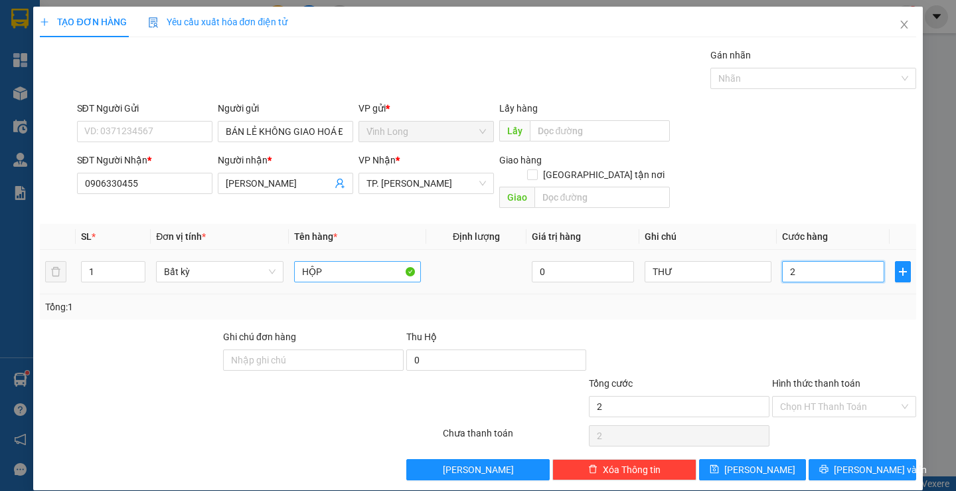
type input "20"
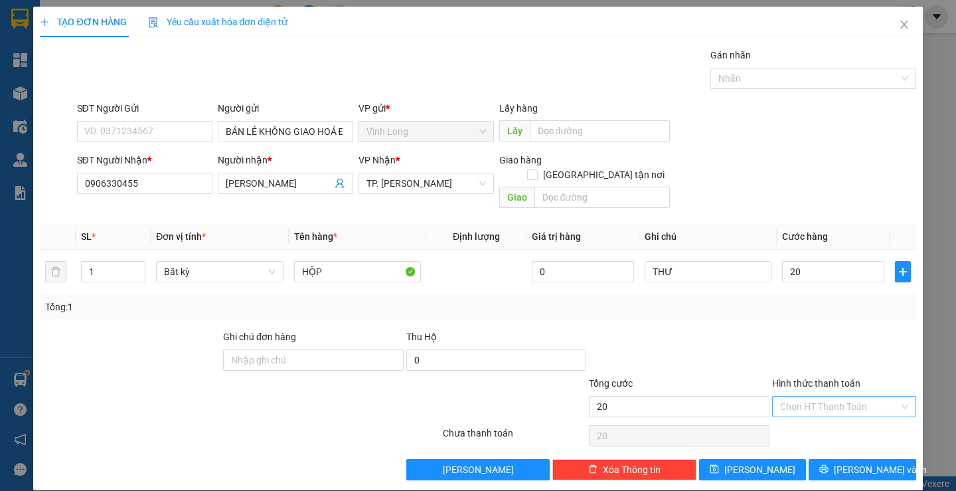
type input "20.000"
click at [847, 396] on input "Hình thức thanh toán" at bounding box center [839, 406] width 119 height 20
click at [837, 424] on div "Tại văn phòng" at bounding box center [836, 418] width 126 height 15
type input "0"
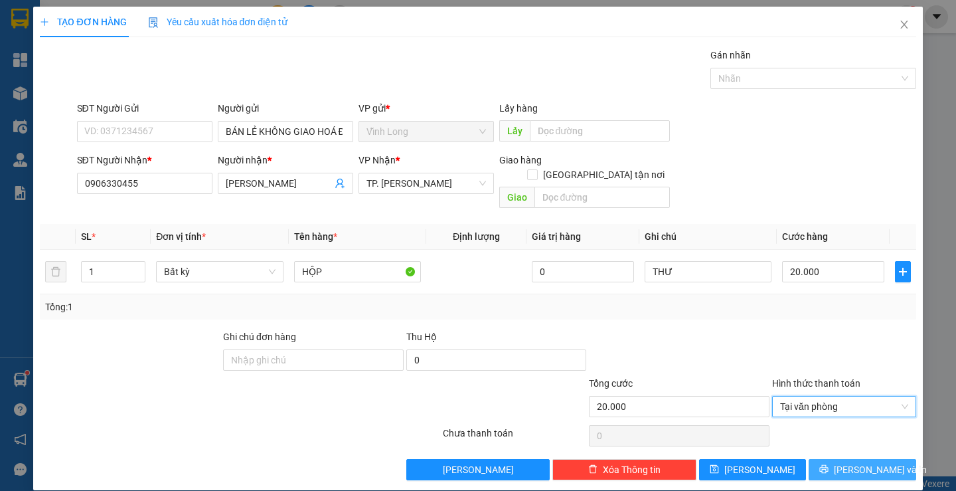
drag, startPoint x: 855, startPoint y: 451, endPoint x: 750, endPoint y: 412, distance: 111.8
click at [855, 462] on span "[PERSON_NAME] và In" at bounding box center [880, 469] width 93 height 15
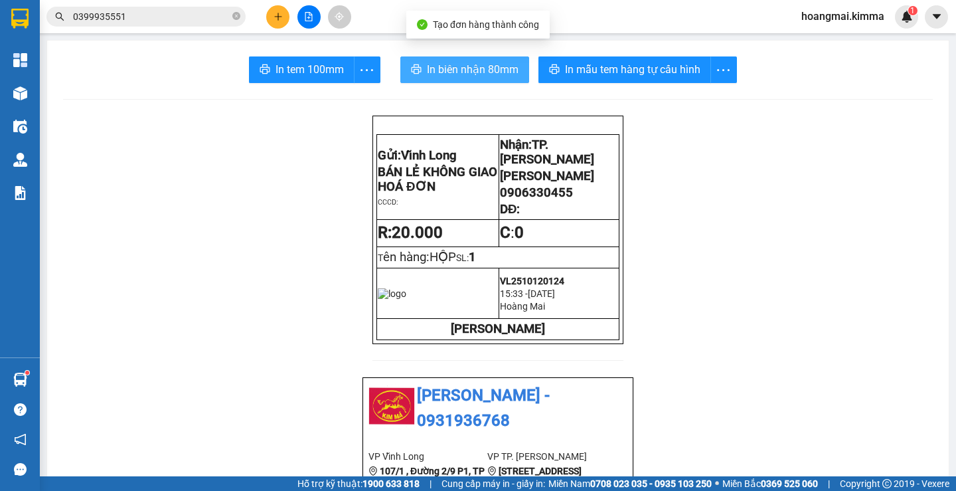
drag, startPoint x: 466, startPoint y: 59, endPoint x: 440, endPoint y: 79, distance: 32.7
click at [462, 62] on button "In biên nhận 80mm" at bounding box center [464, 69] width 129 height 27
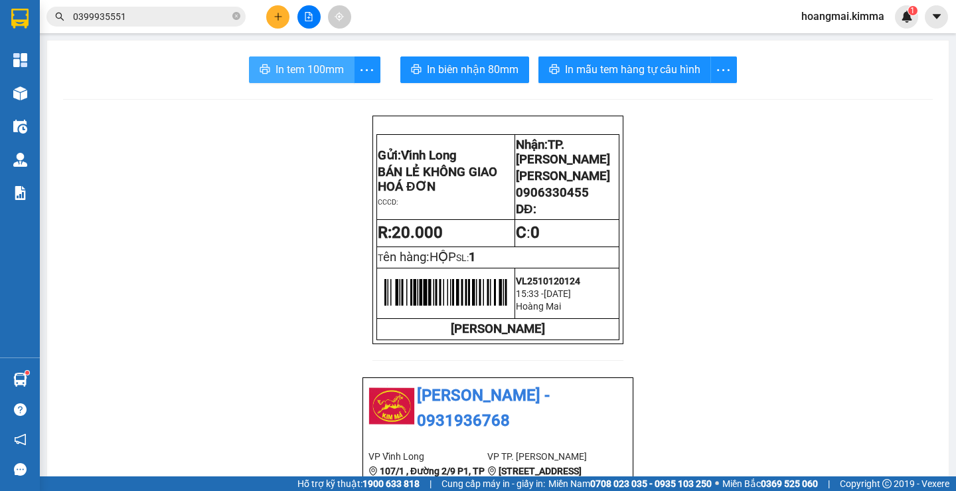
click at [339, 62] on span "In tem 100mm" at bounding box center [310, 69] width 68 height 17
click at [235, 15] on icon "close-circle" at bounding box center [236, 16] width 8 height 8
click at [213, 19] on input "text" at bounding box center [151, 16] width 157 height 15
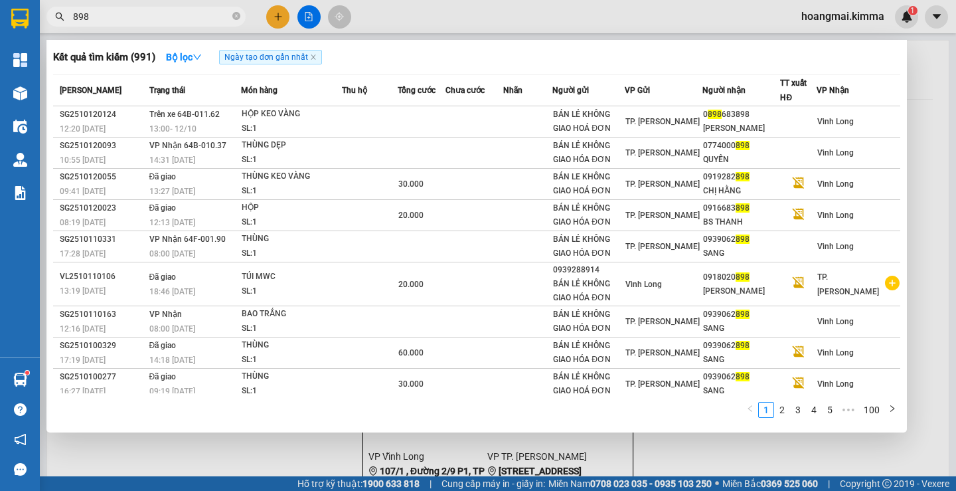
type input "898"
